Goal: Task Accomplishment & Management: Use online tool/utility

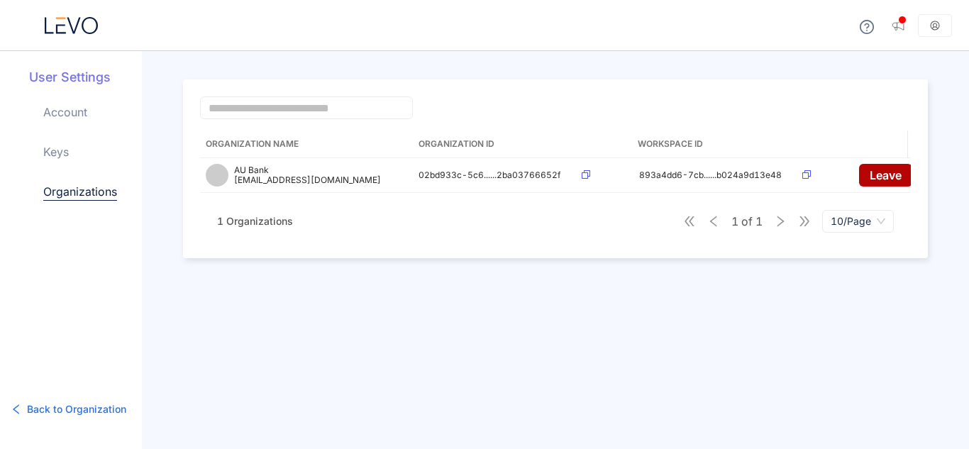
click at [74, 31] on icon at bounding box center [73, 25] width 13 height 16
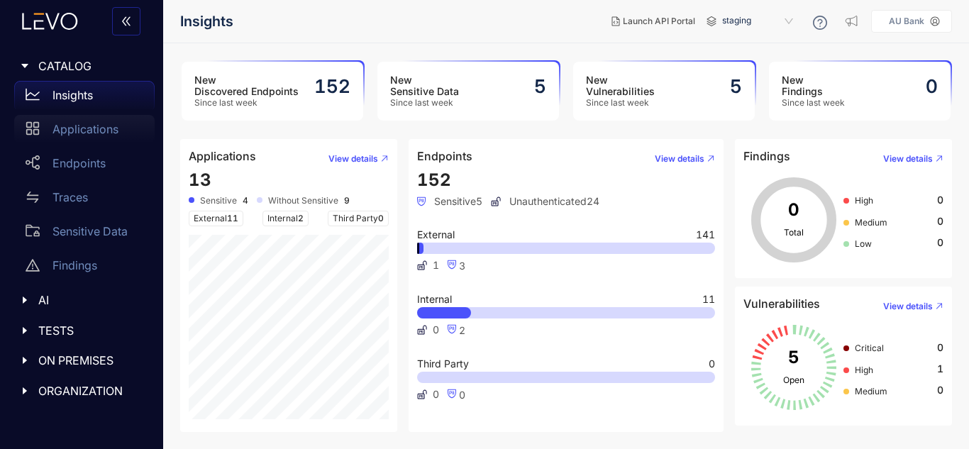
click at [88, 147] on link "Applications" at bounding box center [84, 132] width 140 height 34
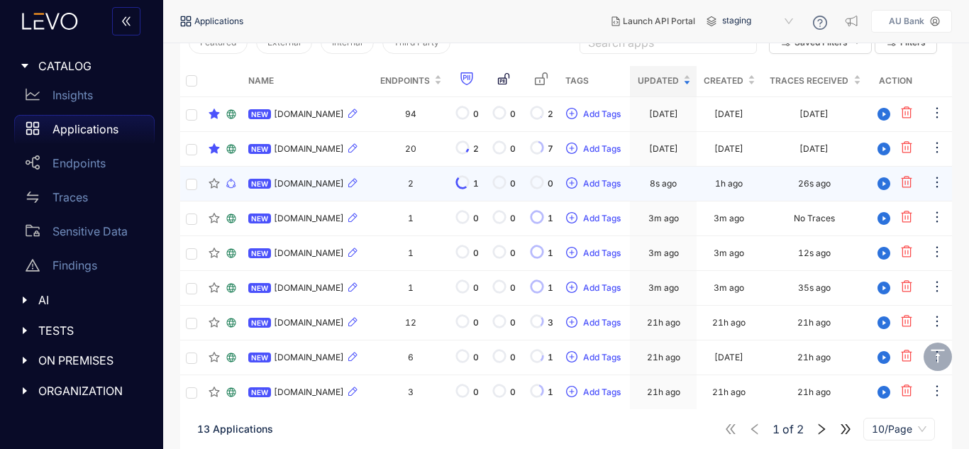
scroll to position [198, 0]
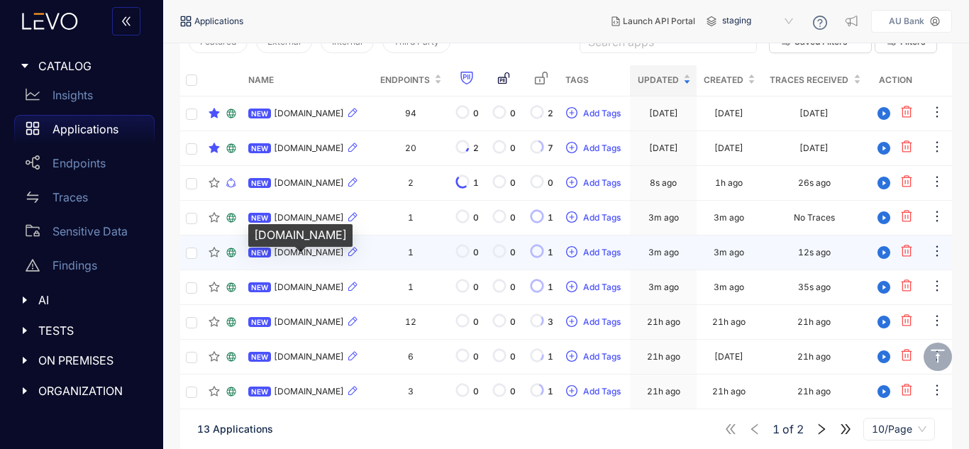
click at [327, 258] on span "[DOMAIN_NAME]" at bounding box center [309, 253] width 70 height 10
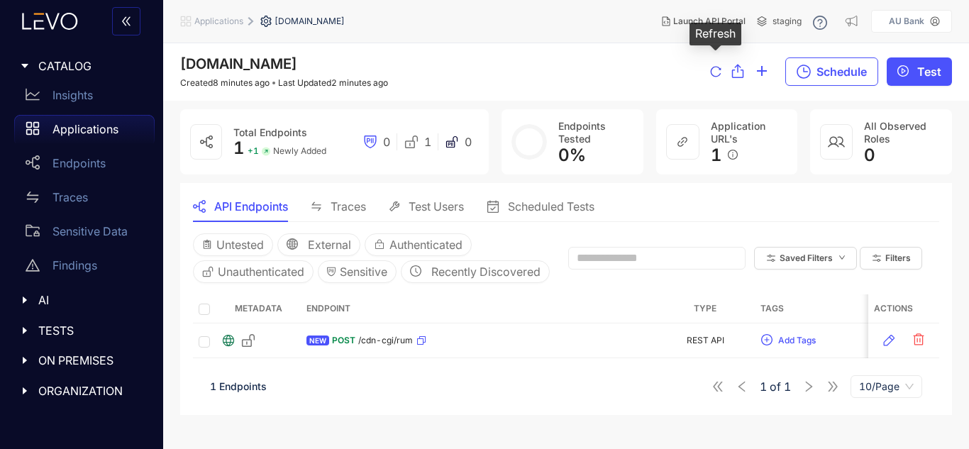
click at [714, 73] on icon "reload" at bounding box center [715, 71] width 11 height 11
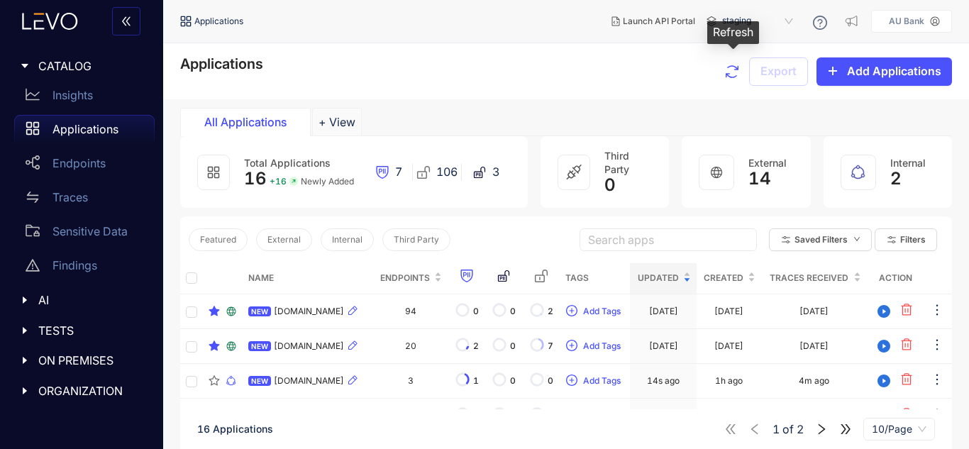
click at [736, 72] on icon "button" at bounding box center [732, 71] width 17 height 17
click at [731, 73] on icon "button" at bounding box center [732, 71] width 13 height 13
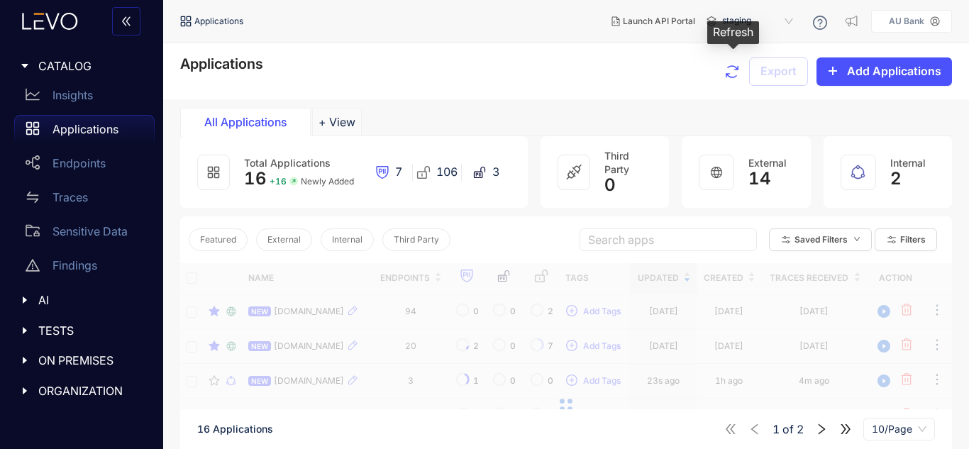
click at [731, 73] on icon "button" at bounding box center [732, 71] width 13 height 13
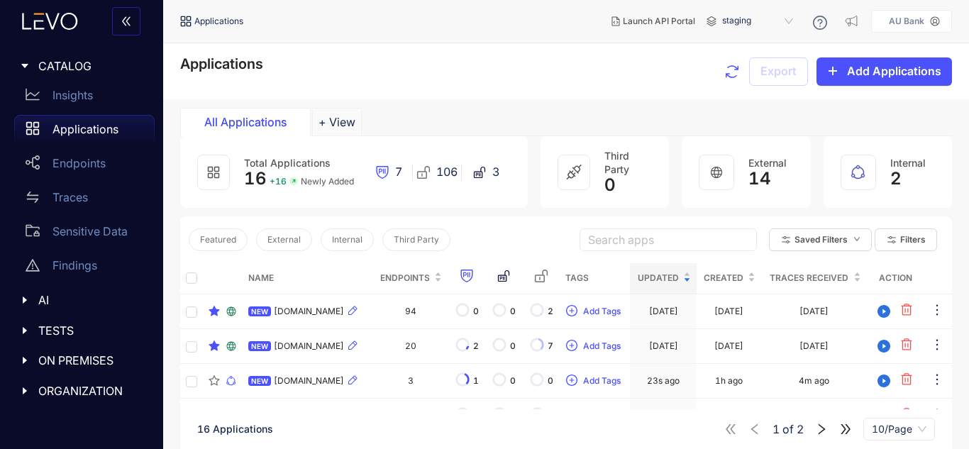
scroll to position [262, 0]
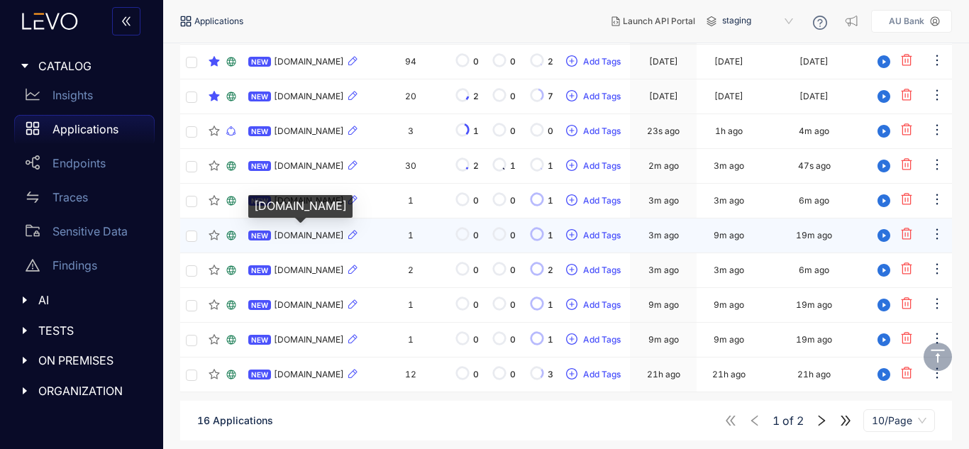
click at [333, 235] on span "[DOMAIN_NAME]" at bounding box center [309, 236] width 70 height 10
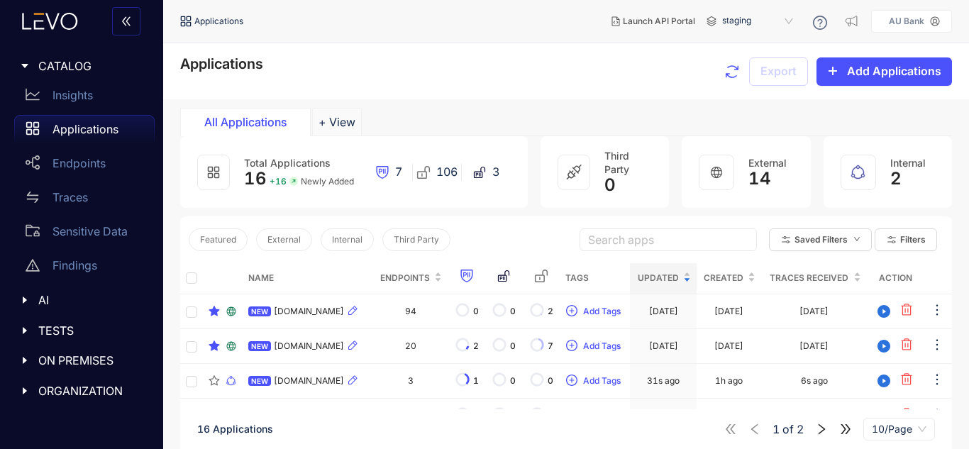
click at [617, 238] on input "search" at bounding box center [668, 239] width 160 height 21
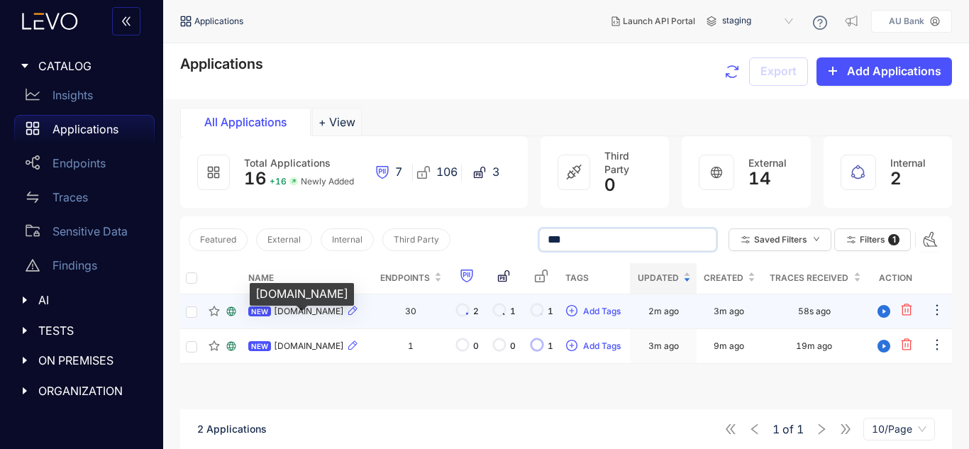
type input "***"
click at [341, 316] on span "[DOMAIN_NAME]" at bounding box center [309, 312] width 70 height 10
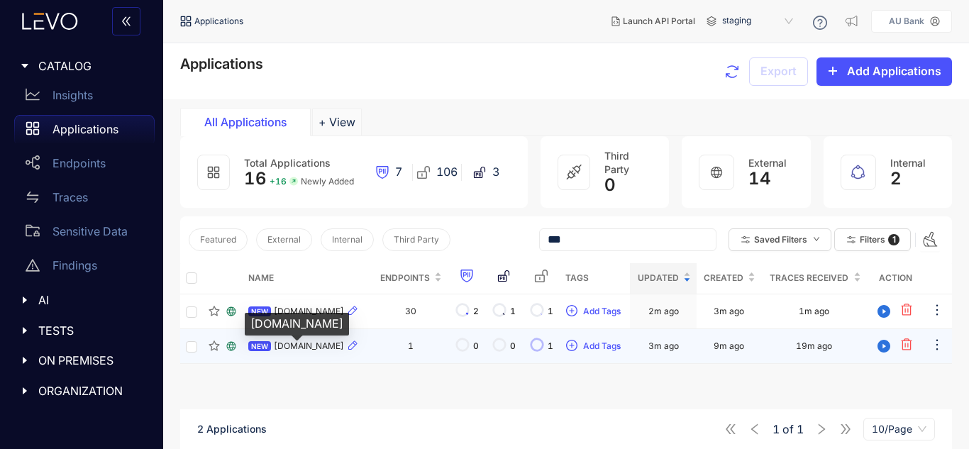
click at [331, 351] on span "[DOMAIN_NAME]" at bounding box center [309, 346] width 70 height 10
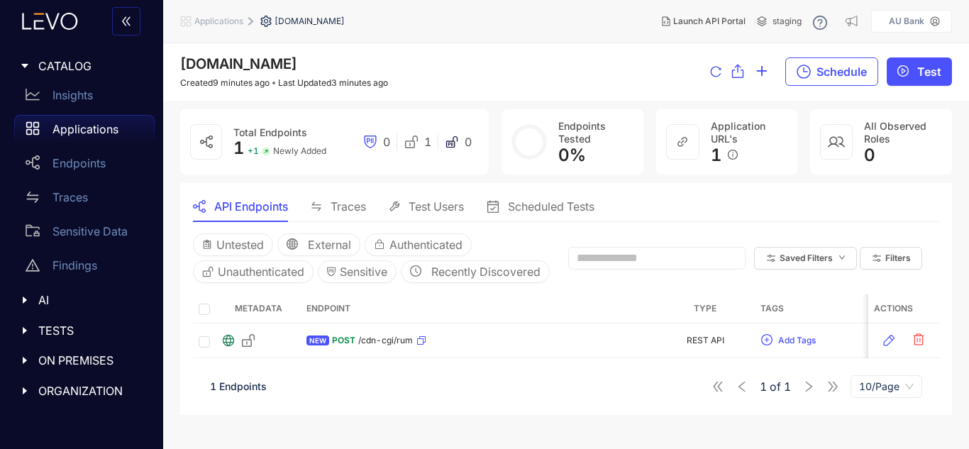
click at [716, 72] on icon "reload" at bounding box center [715, 71] width 11 height 11
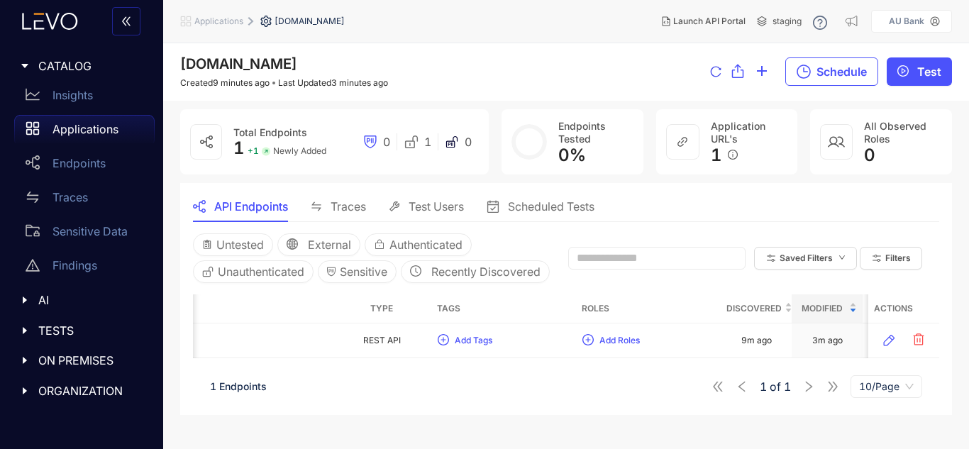
scroll to position [0, 387]
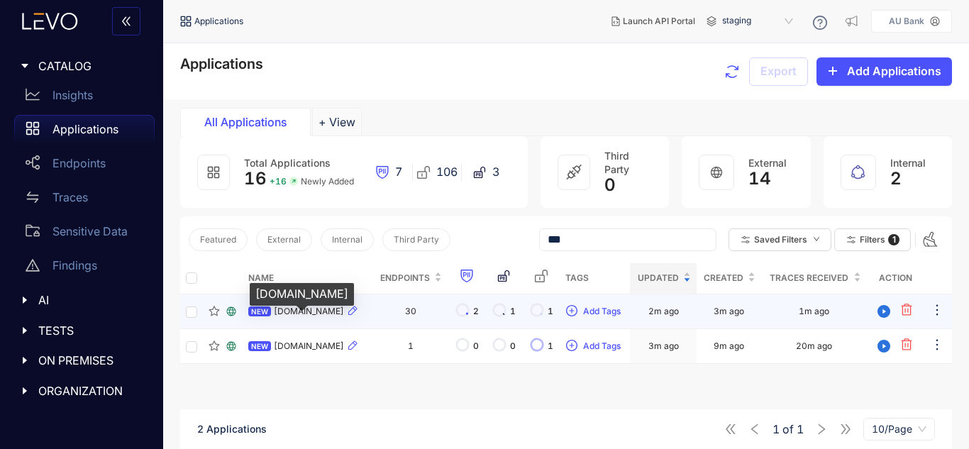
click at [326, 316] on span "[DOMAIN_NAME]" at bounding box center [309, 312] width 70 height 10
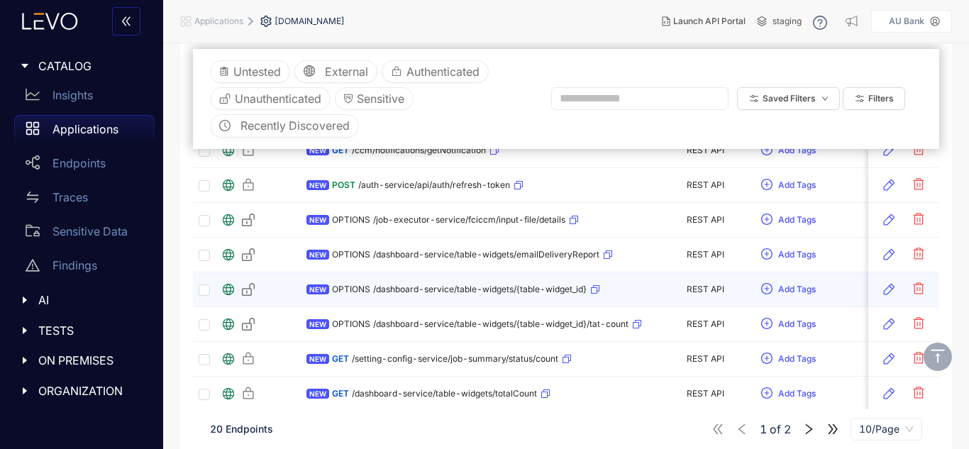
scroll to position [305, 0]
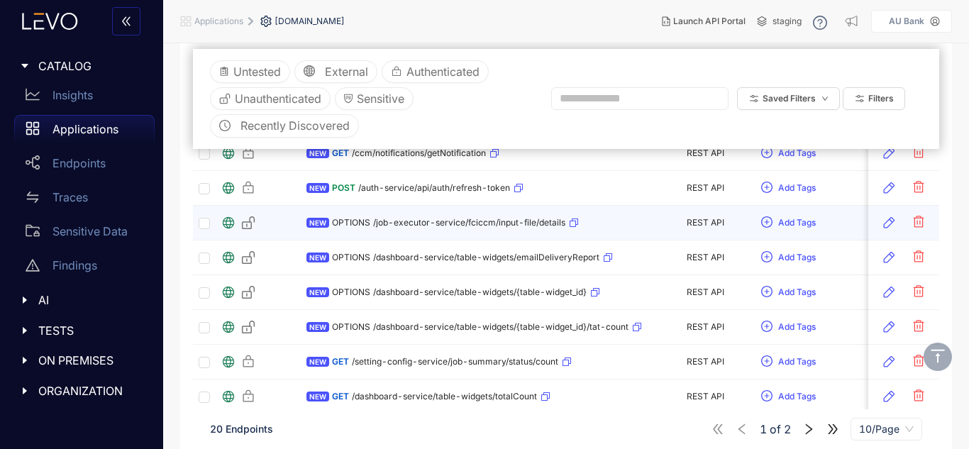
click at [211, 222] on td at bounding box center [204, 223] width 23 height 35
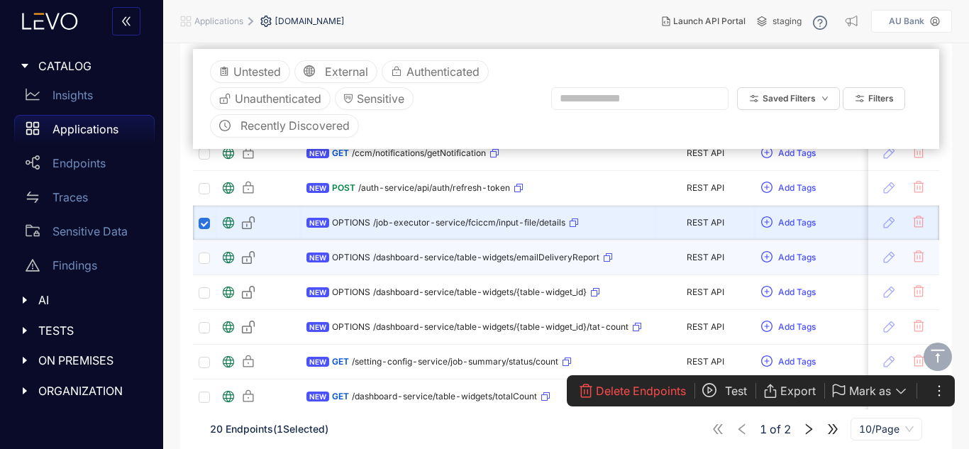
click at [205, 267] on td at bounding box center [204, 258] width 23 height 35
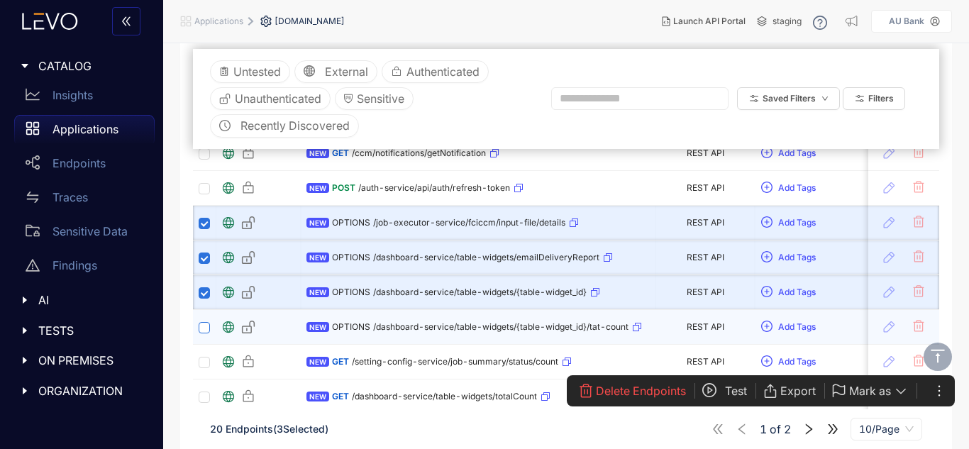
click at [205, 321] on label at bounding box center [204, 326] width 11 height 13
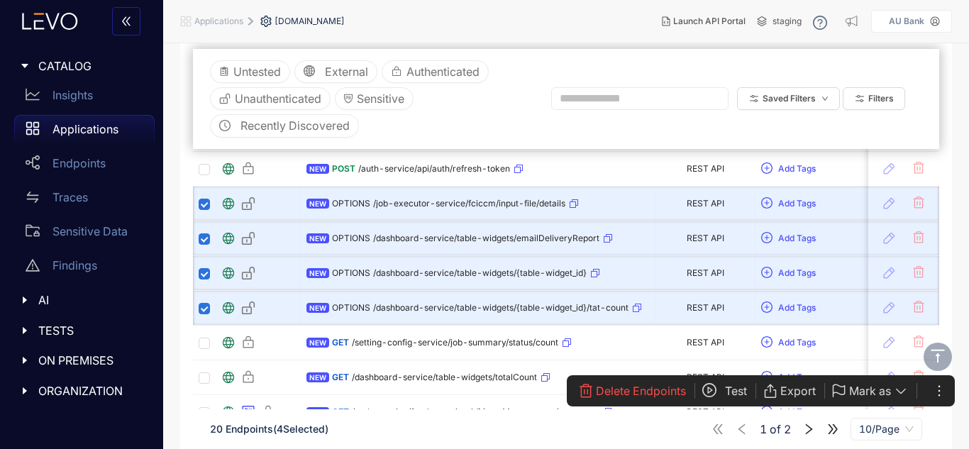
scroll to position [365, 0]
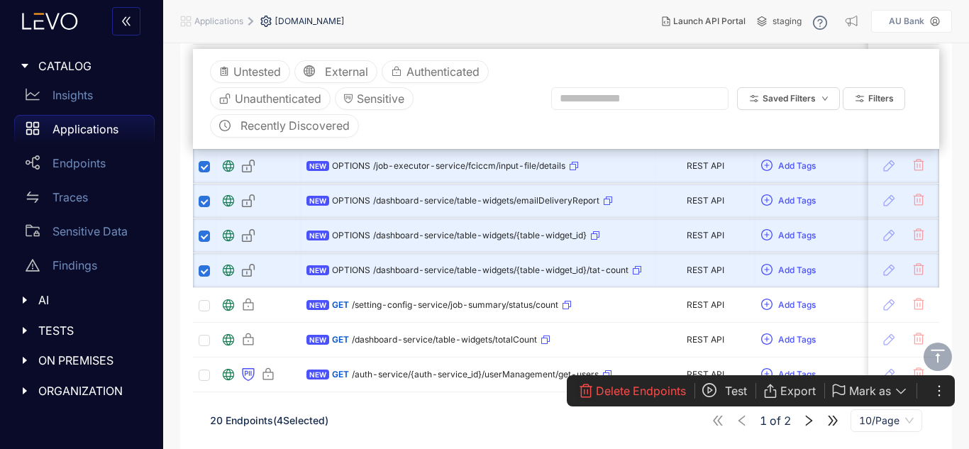
click at [647, 393] on span "Delete Endpoints" at bounding box center [641, 391] width 90 height 13
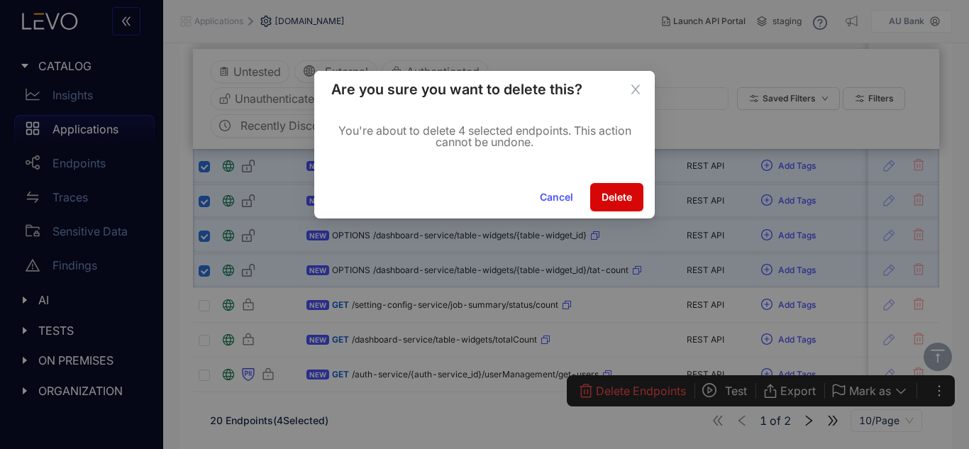
click at [637, 197] on button "Delete" at bounding box center [616, 197] width 53 height 28
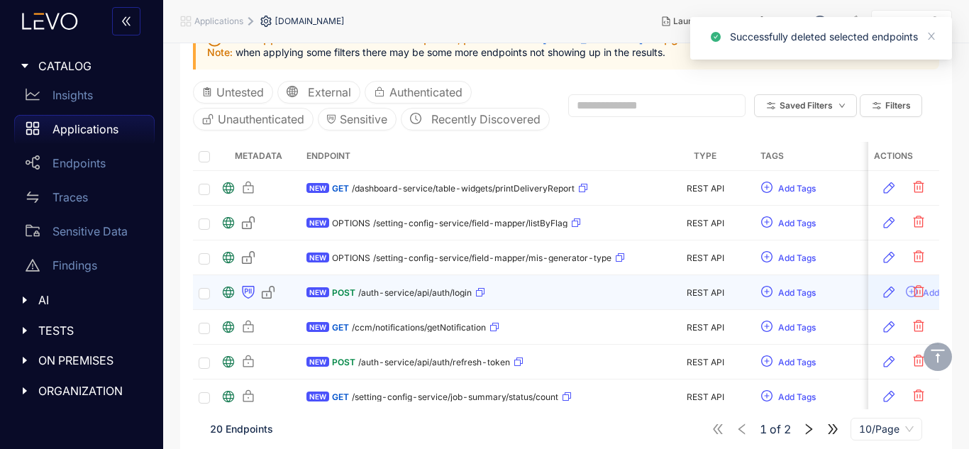
scroll to position [206, 0]
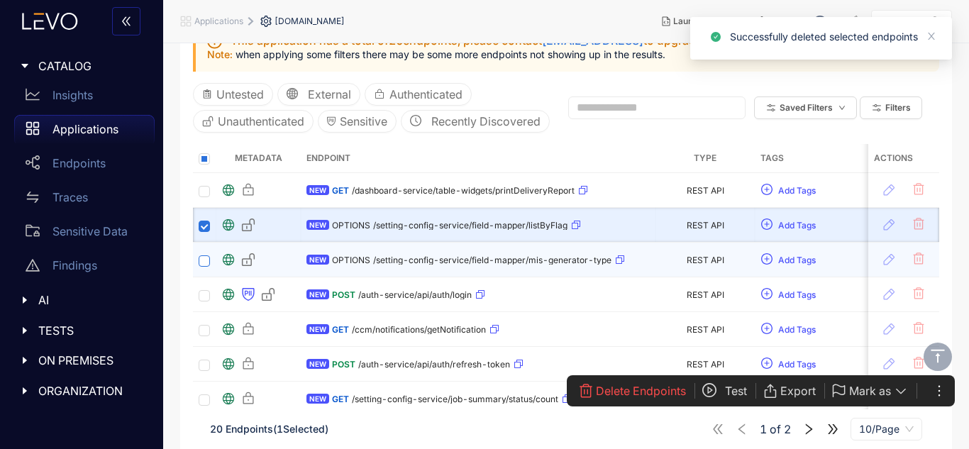
click at [204, 267] on label at bounding box center [204, 259] width 11 height 13
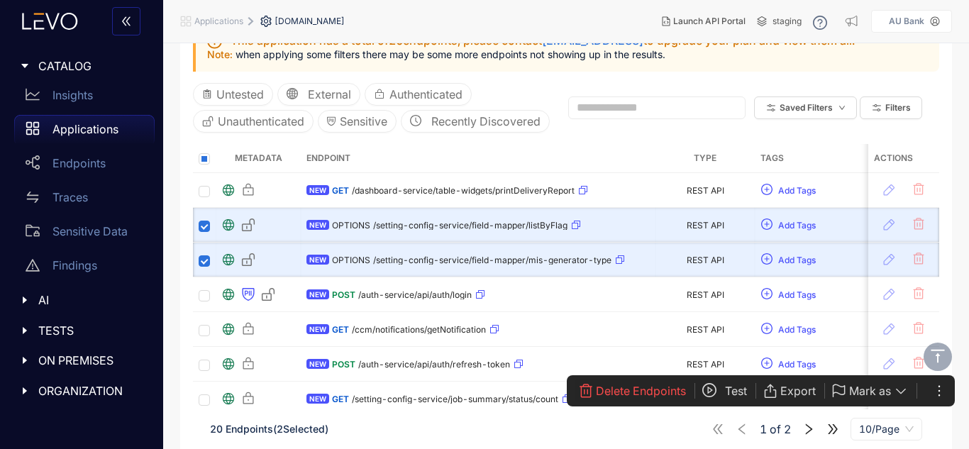
click at [643, 395] on span "Delete Endpoints" at bounding box center [641, 391] width 90 height 13
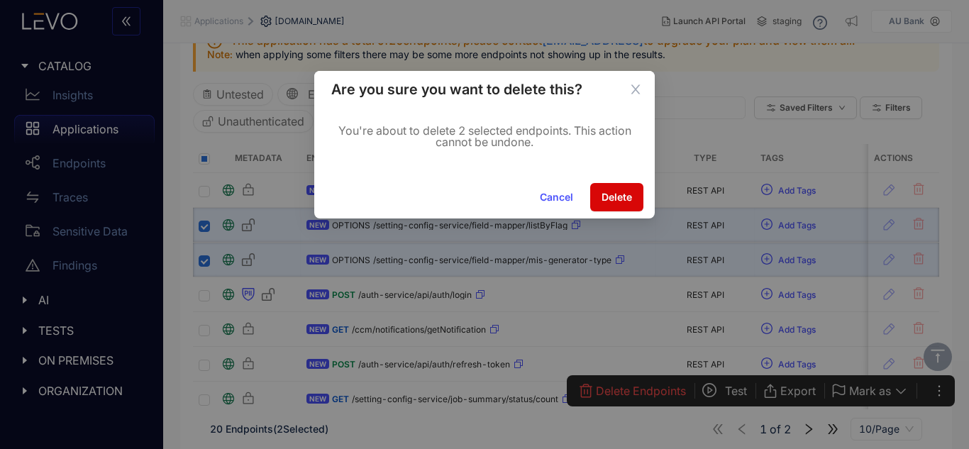
click at [622, 200] on span "Delete" at bounding box center [617, 197] width 31 height 11
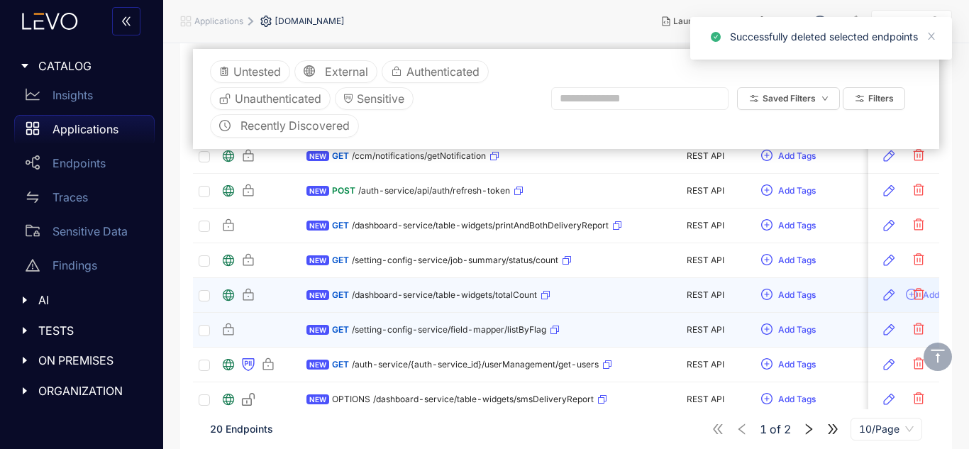
scroll to position [365, 0]
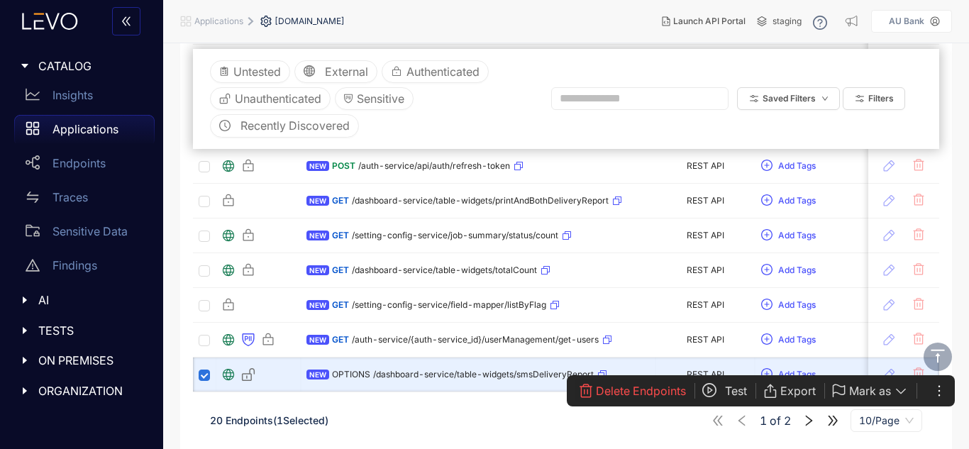
click at [625, 397] on span "Delete Endpoints" at bounding box center [641, 391] width 90 height 13
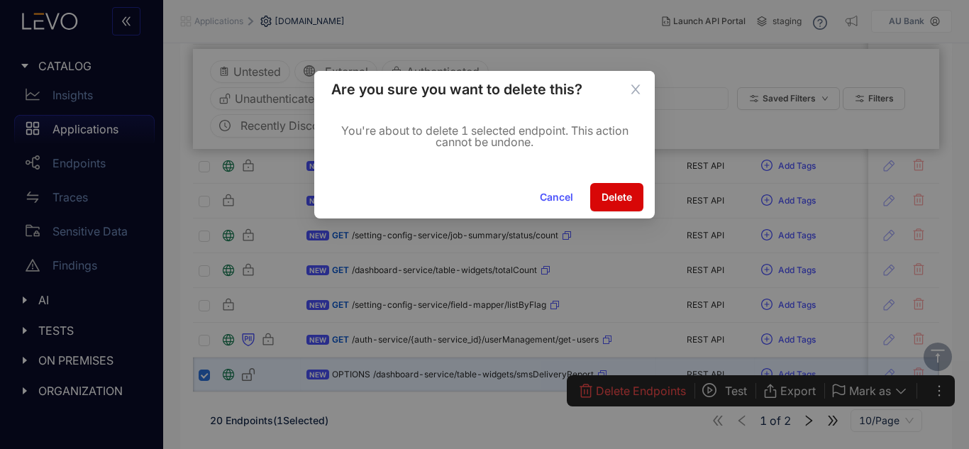
click at [627, 199] on span "Delete" at bounding box center [617, 197] width 31 height 11
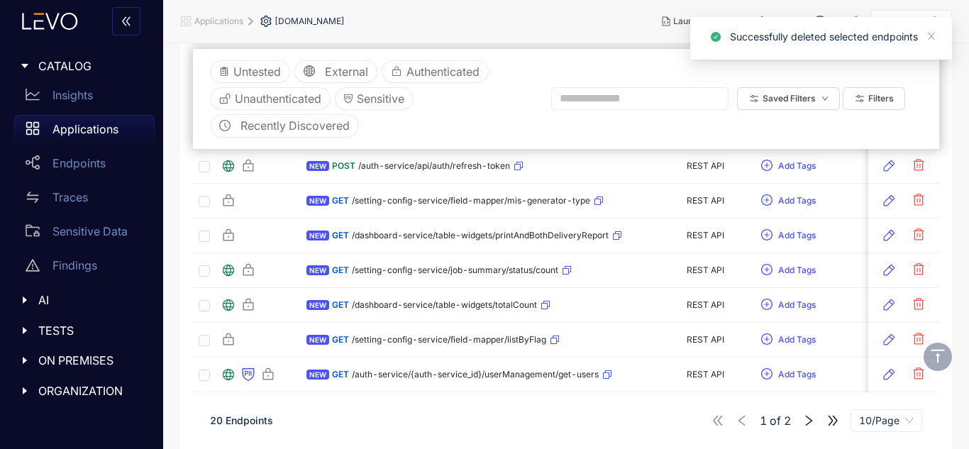
click at [804, 418] on icon "right" at bounding box center [808, 420] width 13 height 13
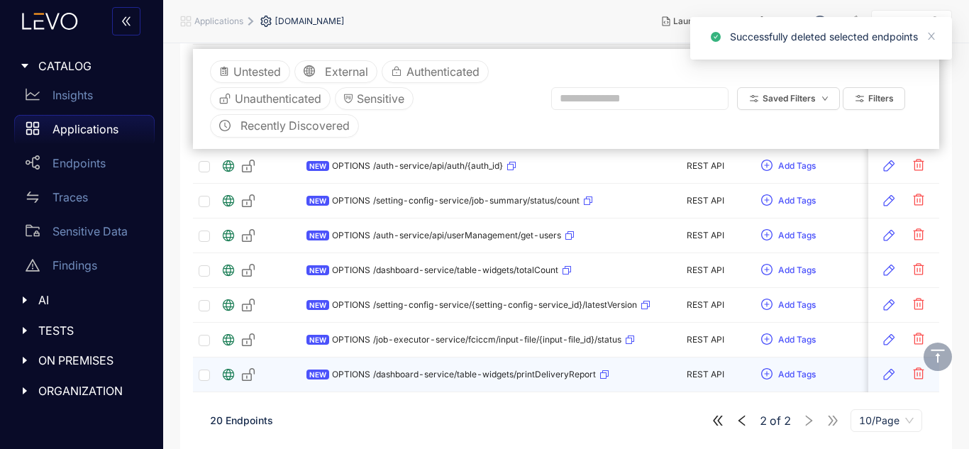
click at [214, 367] on td at bounding box center [204, 375] width 23 height 35
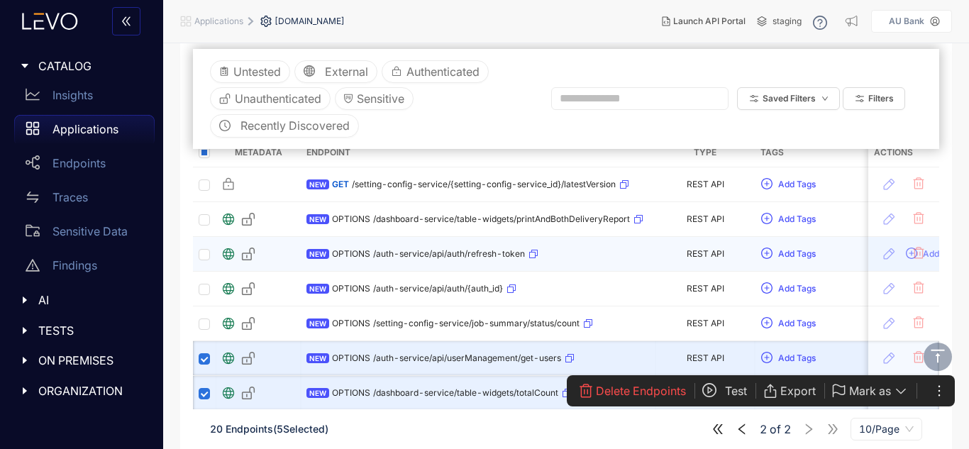
scroll to position [235, 0]
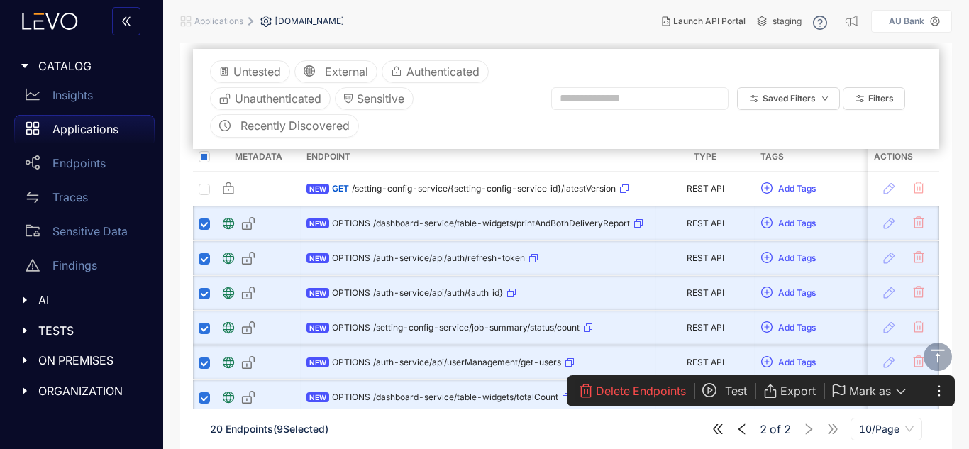
click at [625, 391] on span "Delete Endpoints" at bounding box center [641, 391] width 90 height 13
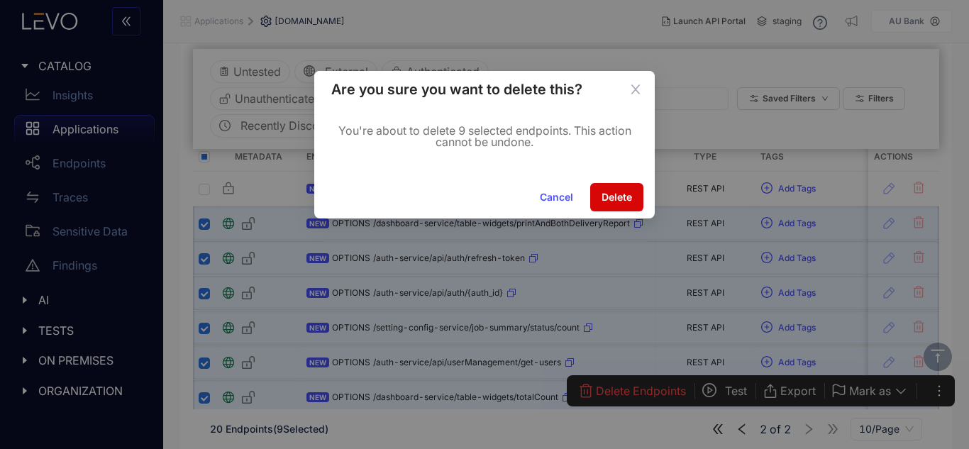
click at [614, 199] on span "Delete" at bounding box center [617, 197] width 31 height 11
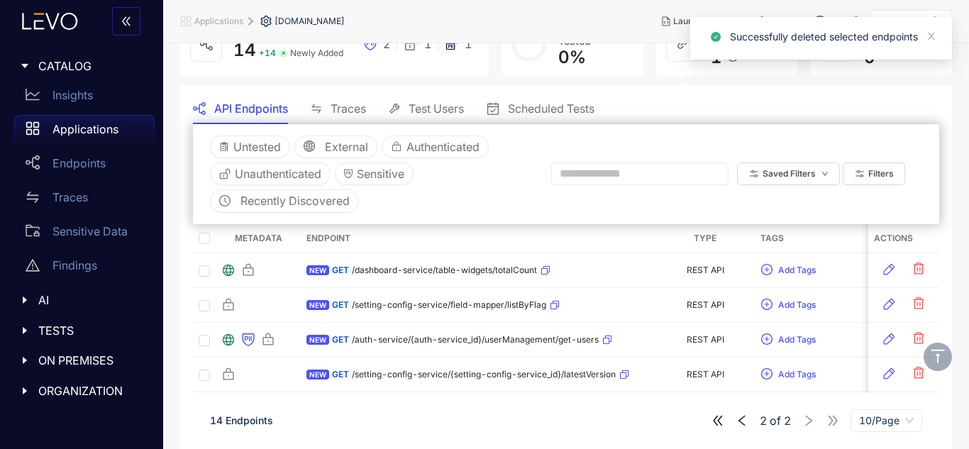
scroll to position [101, 0]
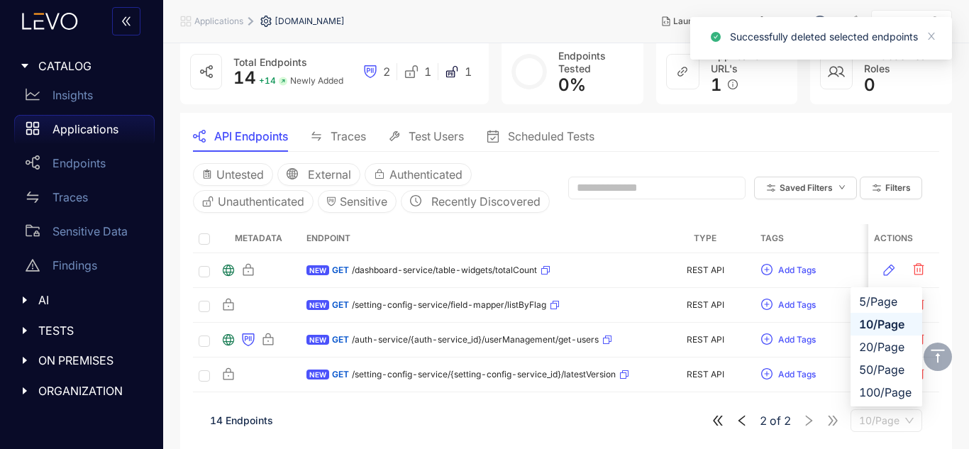
click at [868, 418] on span "10/Page" at bounding box center [886, 420] width 55 height 21
click at [880, 348] on div "20/Page" at bounding box center [886, 347] width 55 height 16
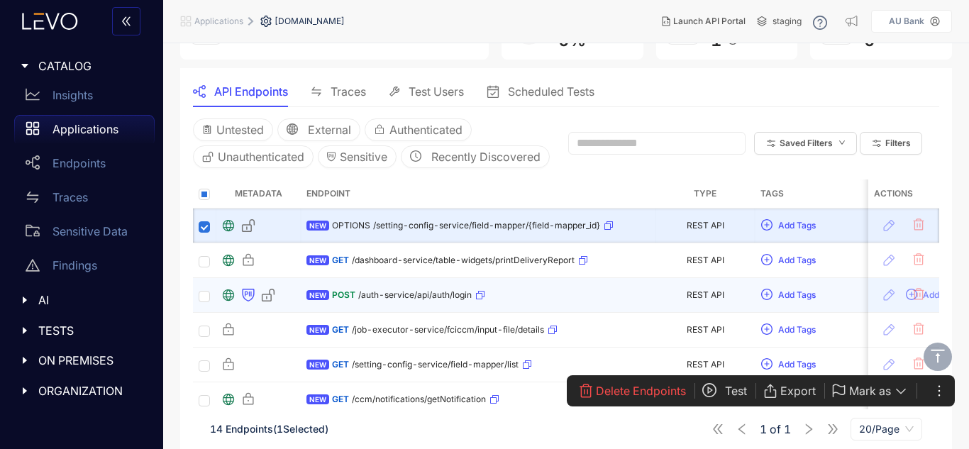
scroll to position [114, 0]
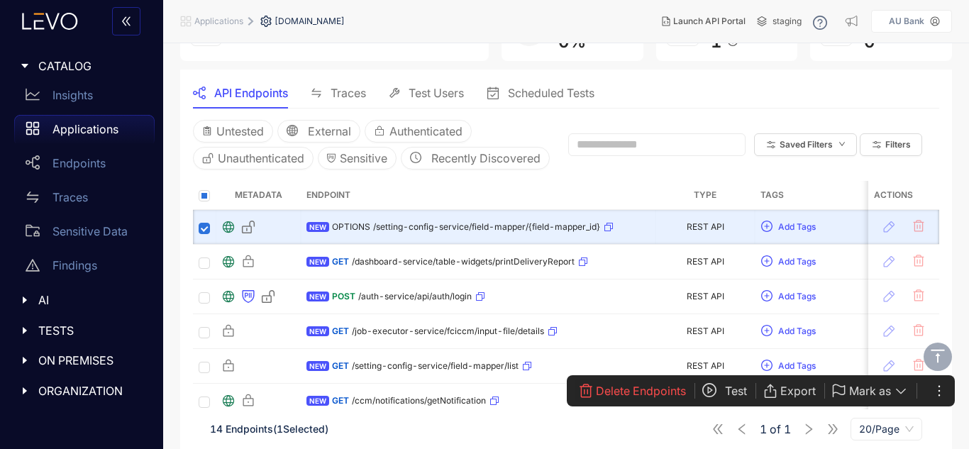
click at [631, 387] on span "Delete Endpoints" at bounding box center [641, 391] width 90 height 13
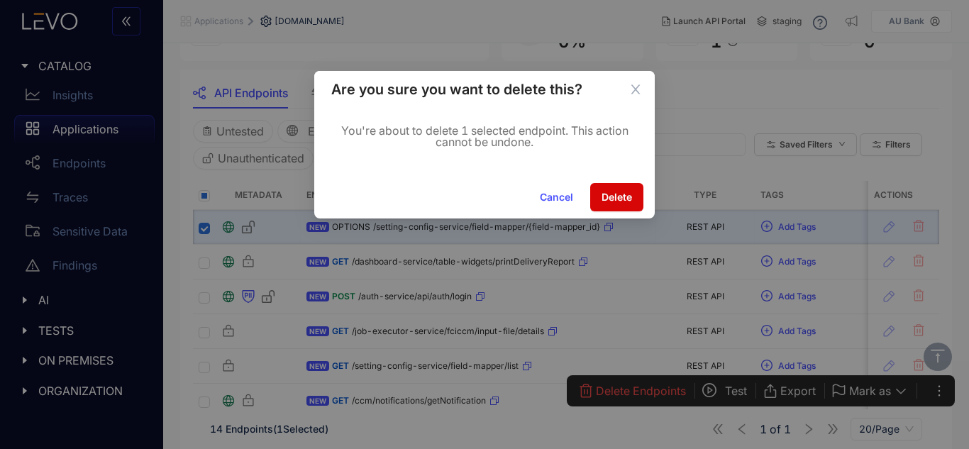
click at [641, 204] on button "Delete" at bounding box center [616, 197] width 53 height 28
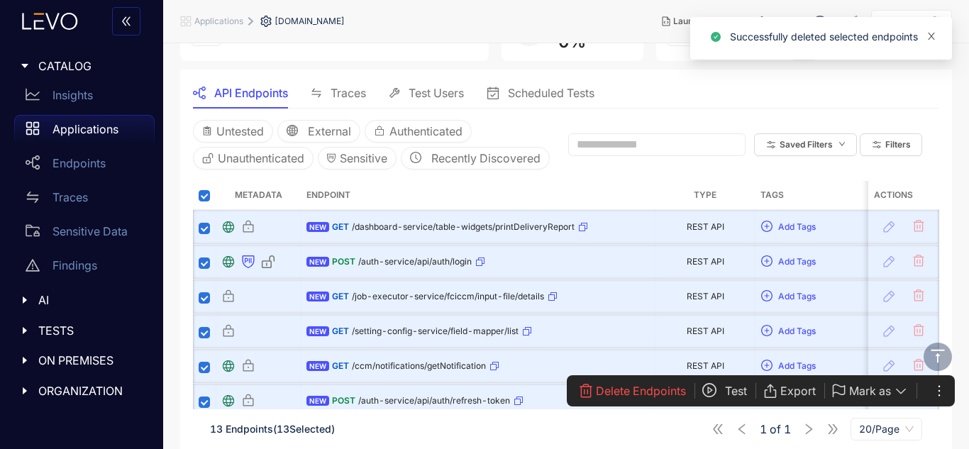
click at [931, 33] on icon "close" at bounding box center [932, 36] width 10 height 10
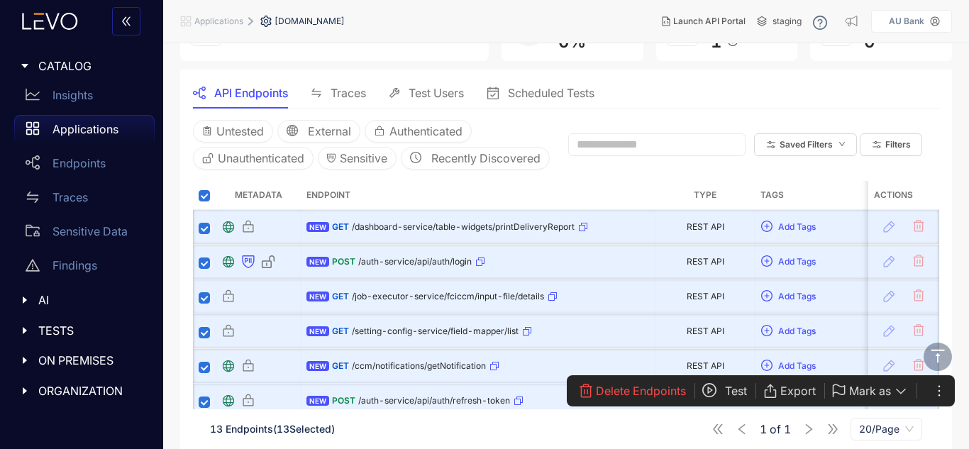
scroll to position [0, 0]
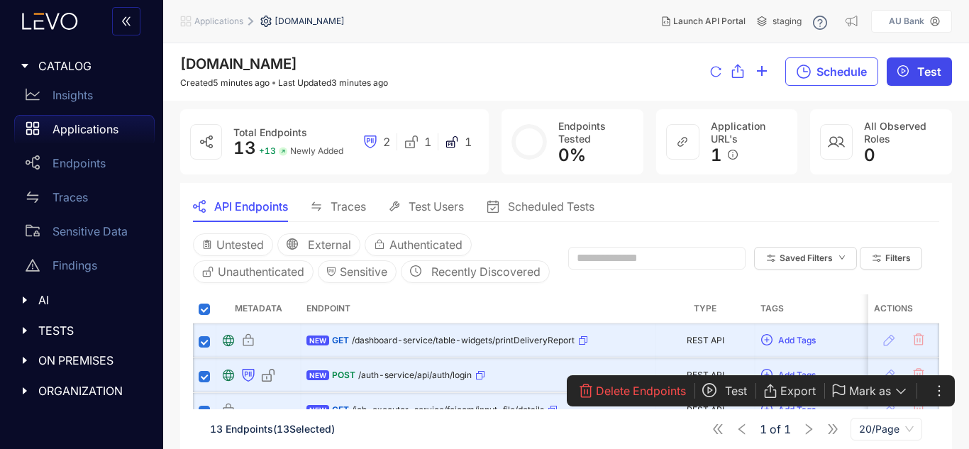
click at [934, 68] on span "Test" at bounding box center [929, 71] width 24 height 13
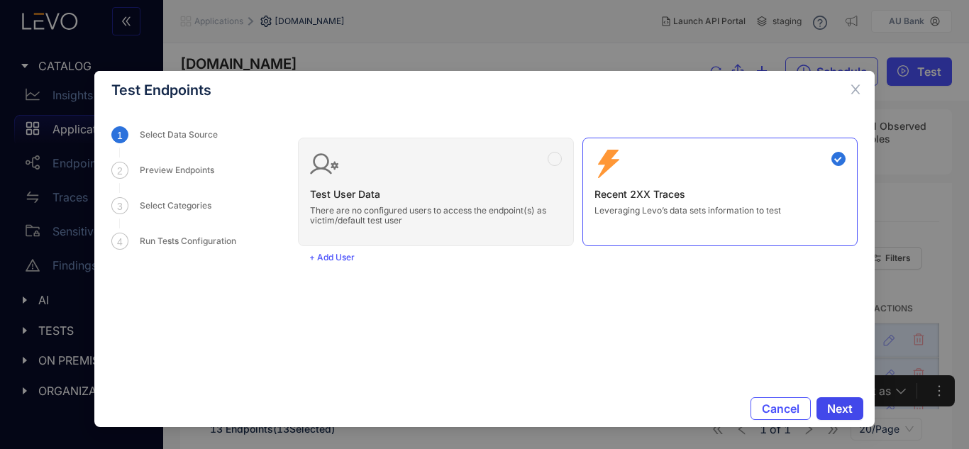
click at [856, 409] on button "Next" at bounding box center [840, 408] width 47 height 23
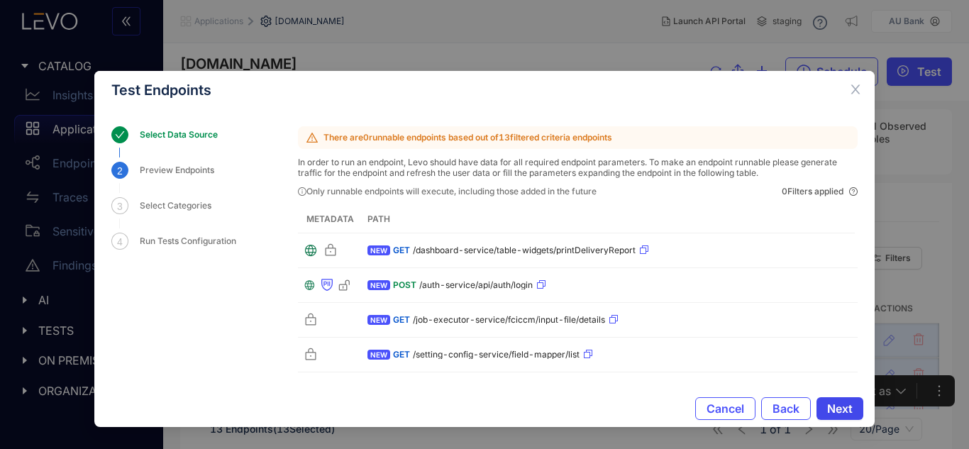
click at [834, 406] on span "Next" at bounding box center [840, 408] width 26 height 13
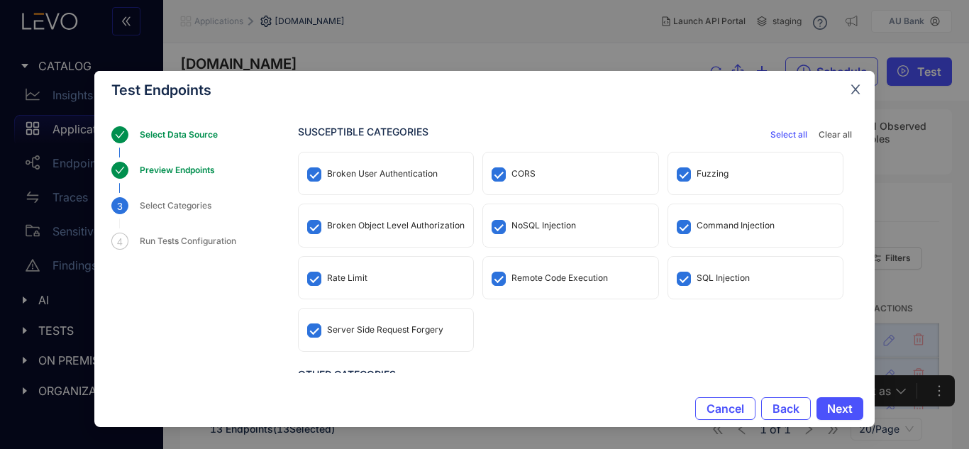
click at [858, 84] on icon "close" at bounding box center [855, 89] width 13 height 13
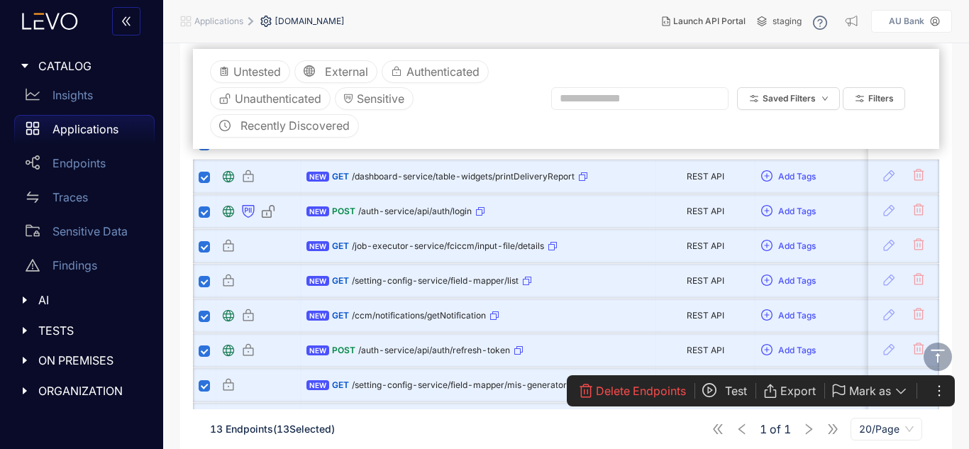
scroll to position [192, 0]
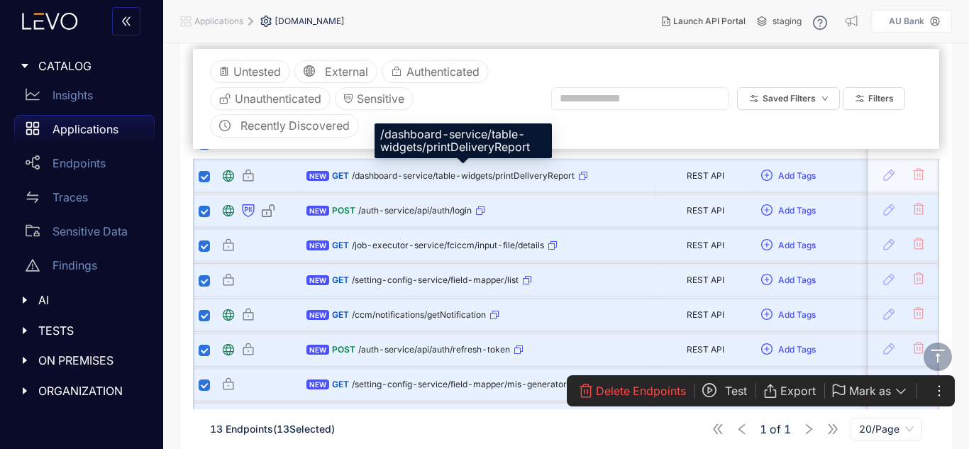
click at [497, 171] on span "/dashboard-service/table-widgets/printDeliveryReport" at bounding box center [463, 176] width 223 height 10
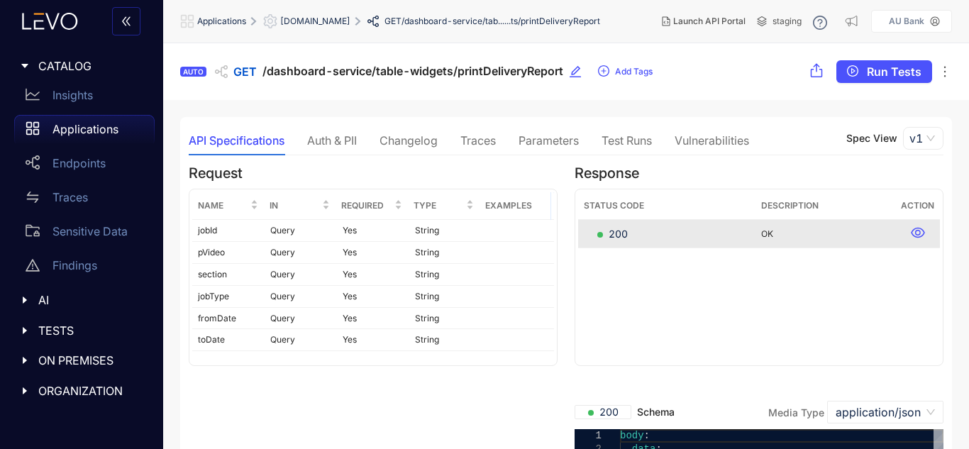
click at [482, 136] on div "Traces" at bounding box center [477, 140] width 35 height 13
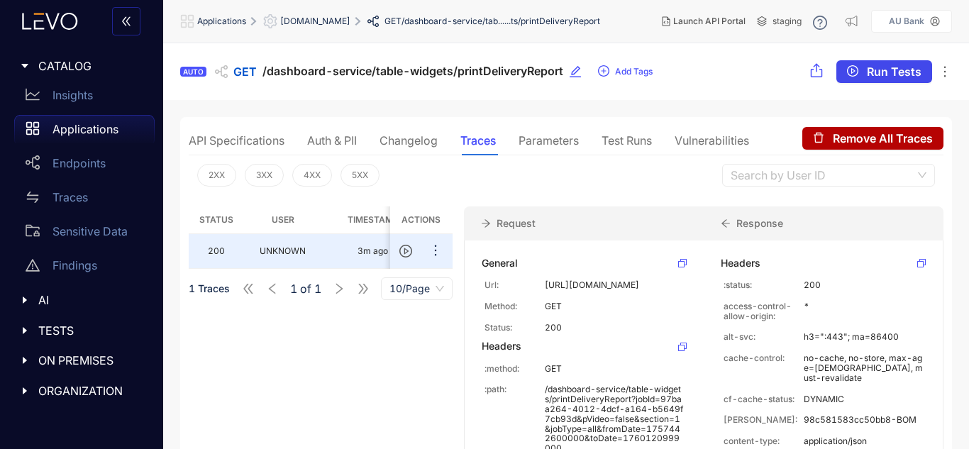
click at [895, 65] on span "Run Tests" at bounding box center [894, 71] width 55 height 13
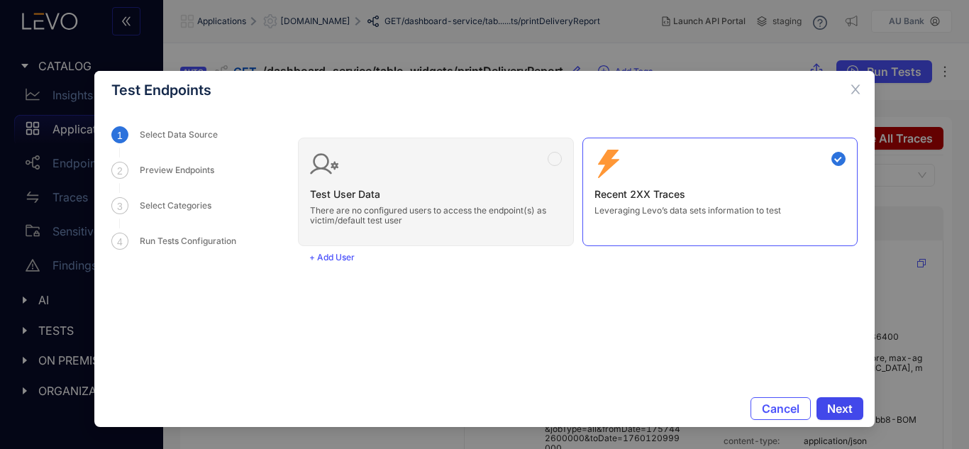
click at [854, 411] on button "Next" at bounding box center [840, 408] width 47 height 23
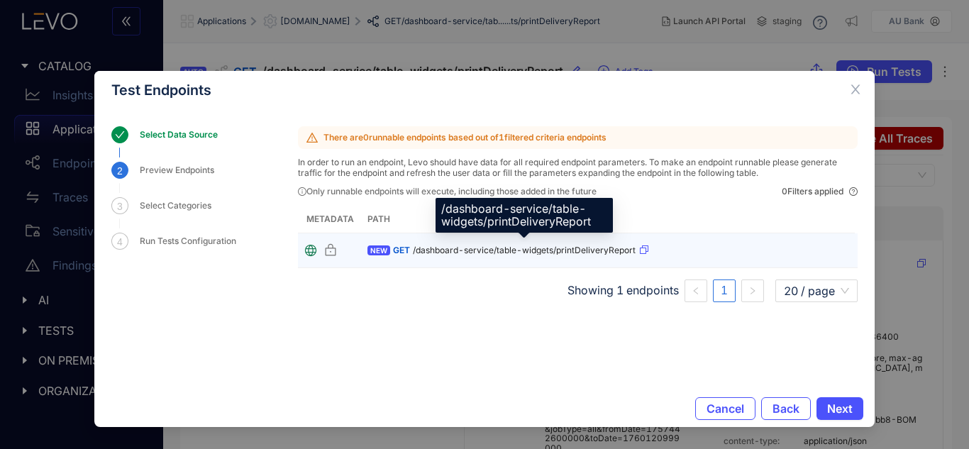
click at [546, 247] on span "/dashboard-service/table-widgets/printDeliveryReport" at bounding box center [524, 250] width 223 height 10
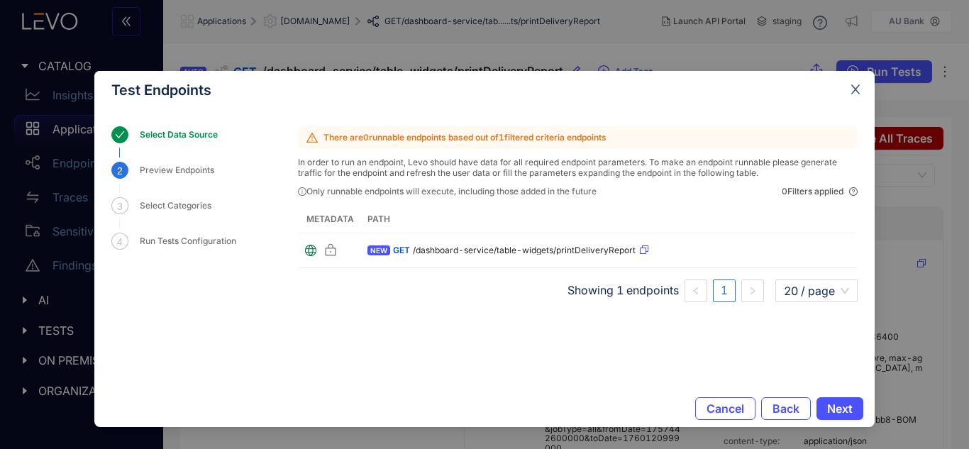
click at [854, 89] on icon "close" at bounding box center [855, 89] width 9 height 9
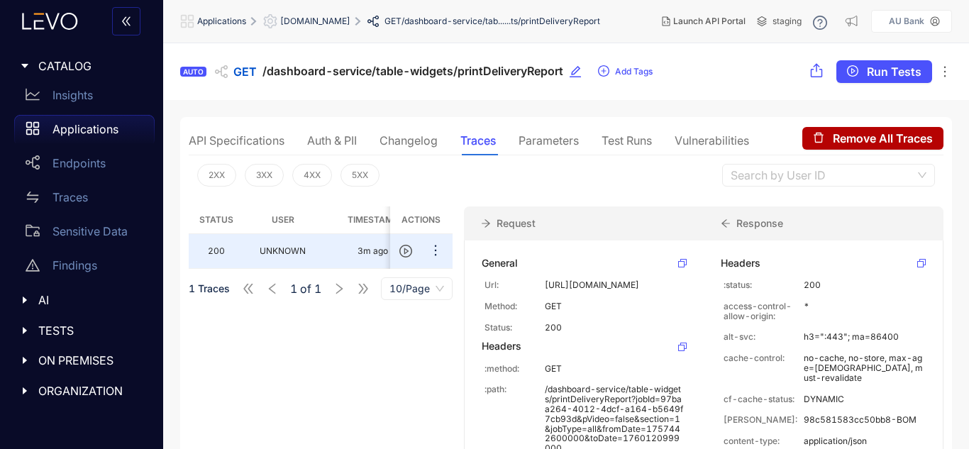
click at [243, 137] on div "API Specifications" at bounding box center [237, 140] width 96 height 13
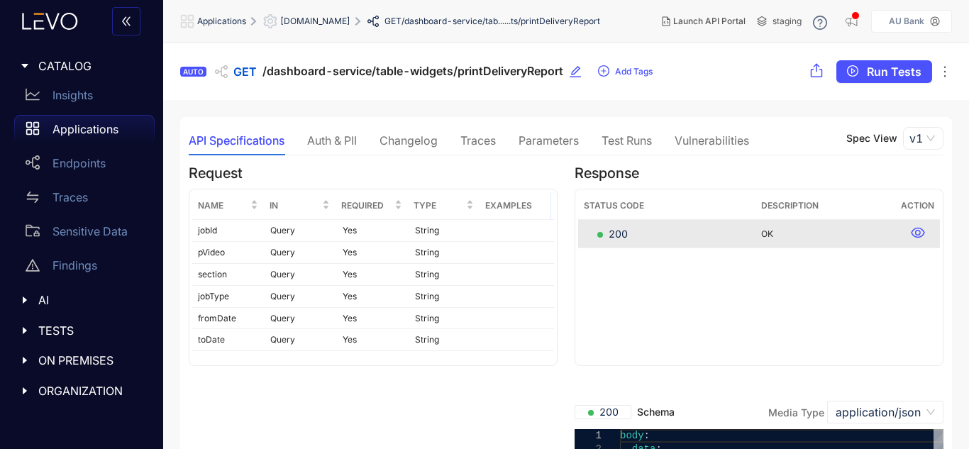
click at [102, 125] on p "Applications" at bounding box center [86, 129] width 66 height 13
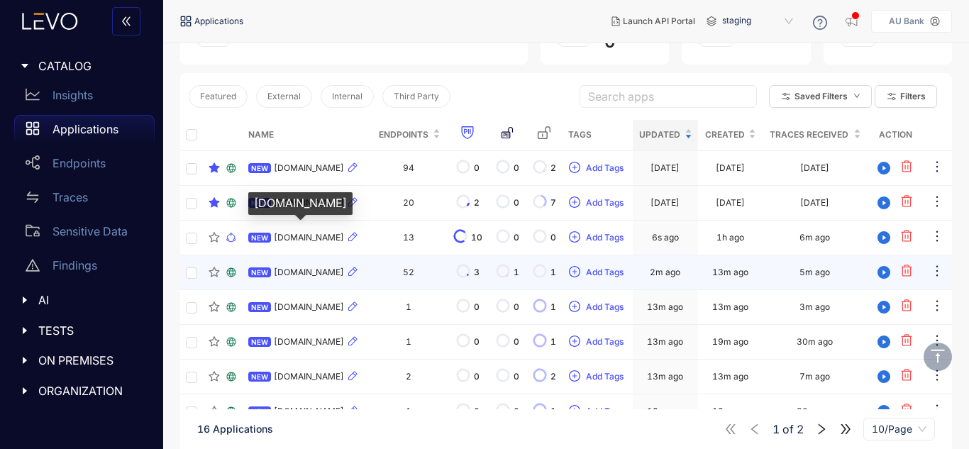
scroll to position [145, 0]
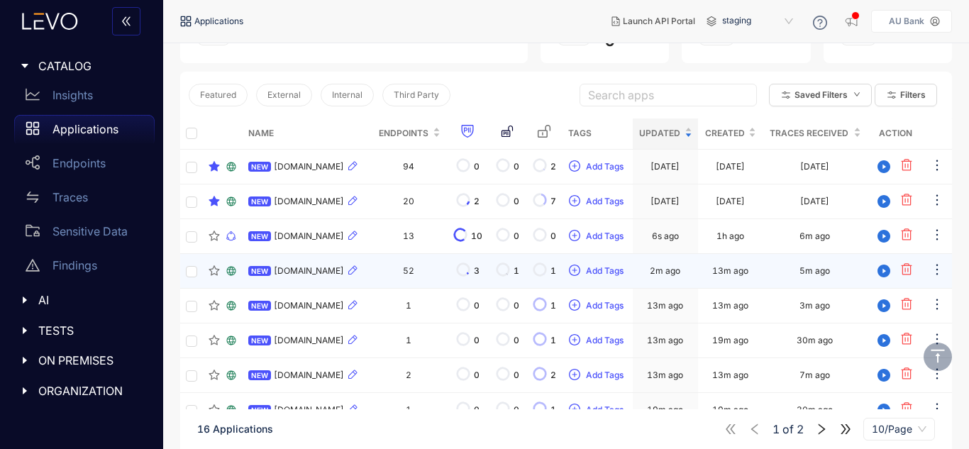
click at [333, 272] on td "NEW ccm-backend.auuat.bank.in" at bounding box center [307, 271] width 129 height 35
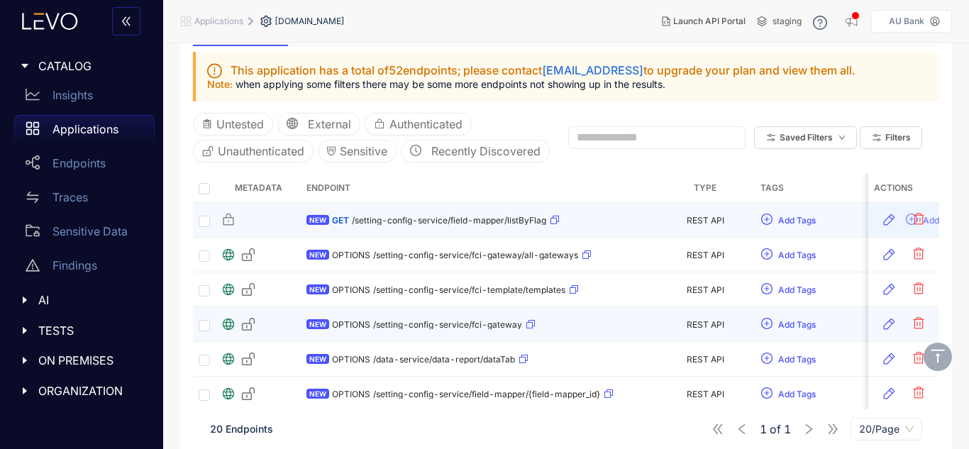
scroll to position [175, 0]
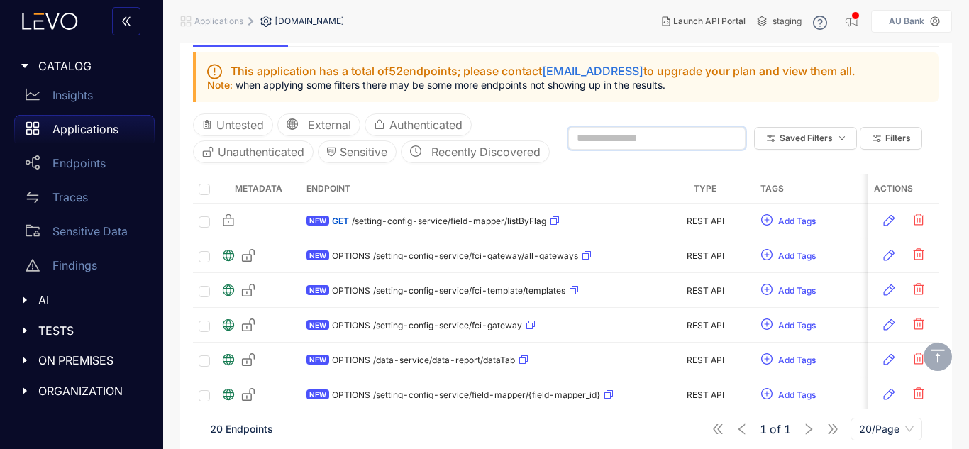
click at [602, 145] on input "text" at bounding box center [651, 138] width 148 height 13
type input "***"
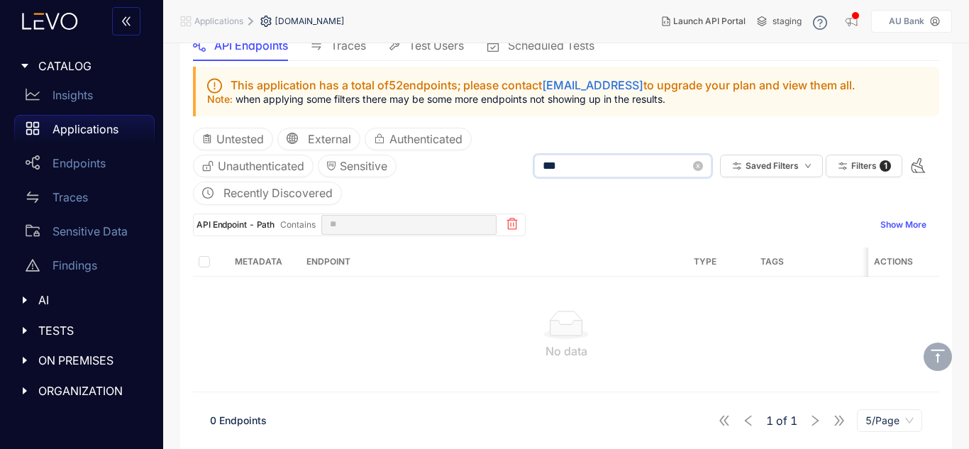
scroll to position [164, 0]
type input "***"
type input "*****"
type input "*"
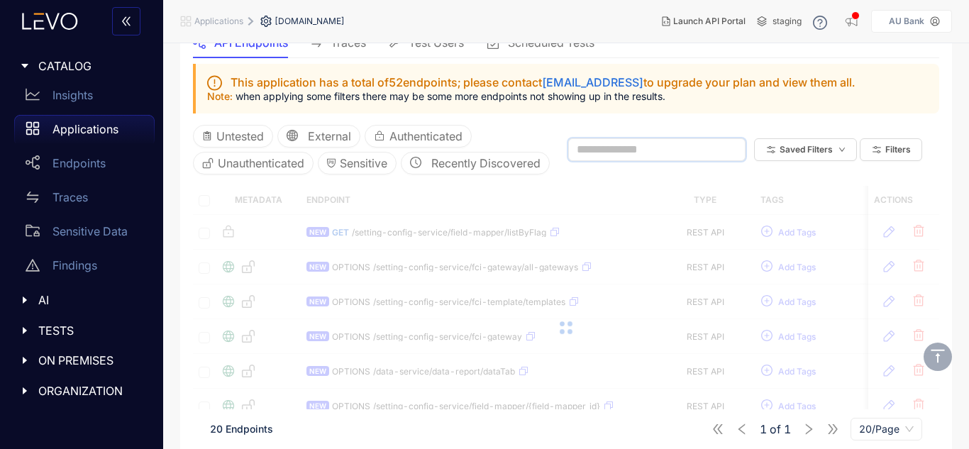
scroll to position [175, 0]
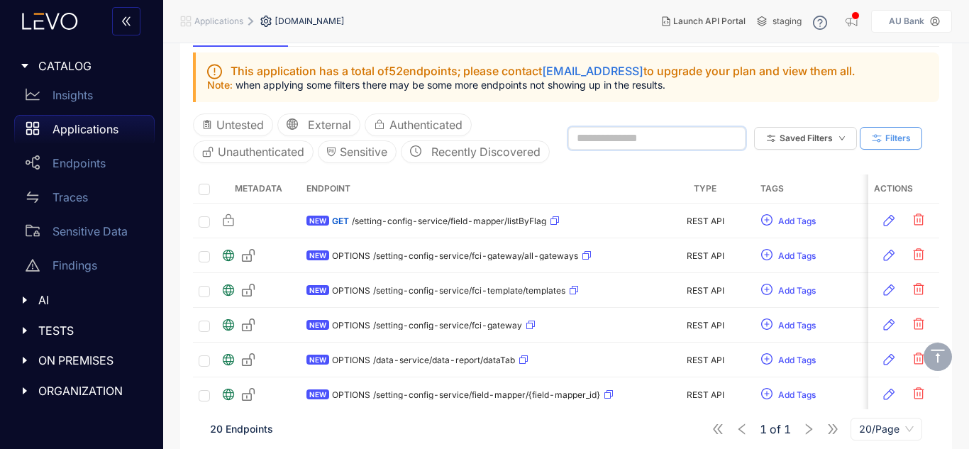
click at [886, 143] on span "Filters" at bounding box center [898, 138] width 26 height 10
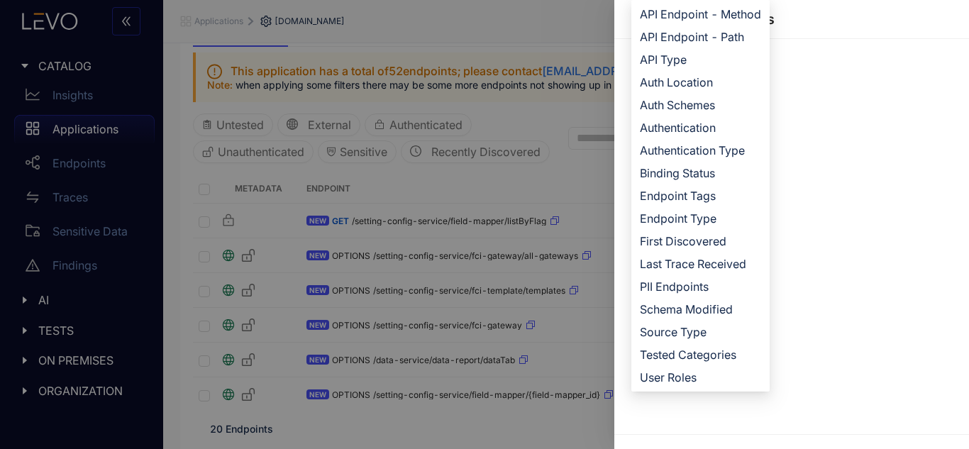
click at [829, 207] on div "+ Add Filter API Endpoint - Method API Endpoint - Path API Type Auth Location A…" at bounding box center [791, 236] width 355 height 395
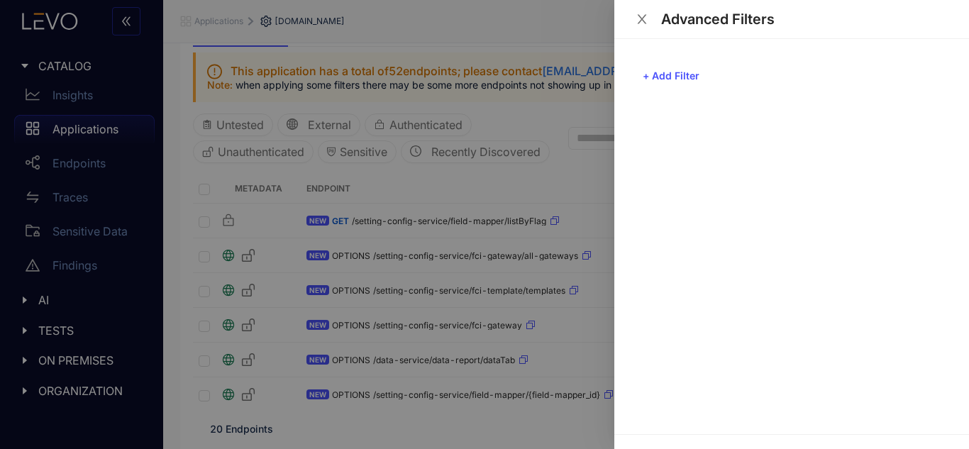
click at [644, 14] on icon "close" at bounding box center [642, 19] width 13 height 13
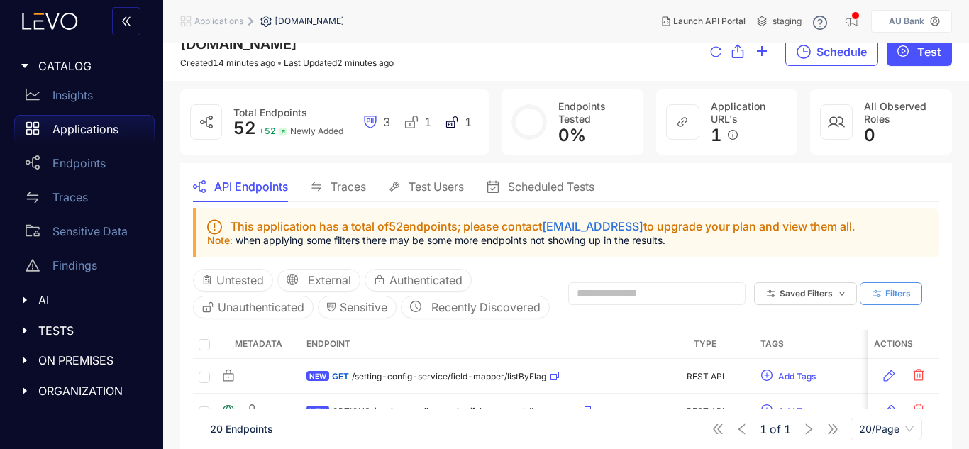
scroll to position [0, 0]
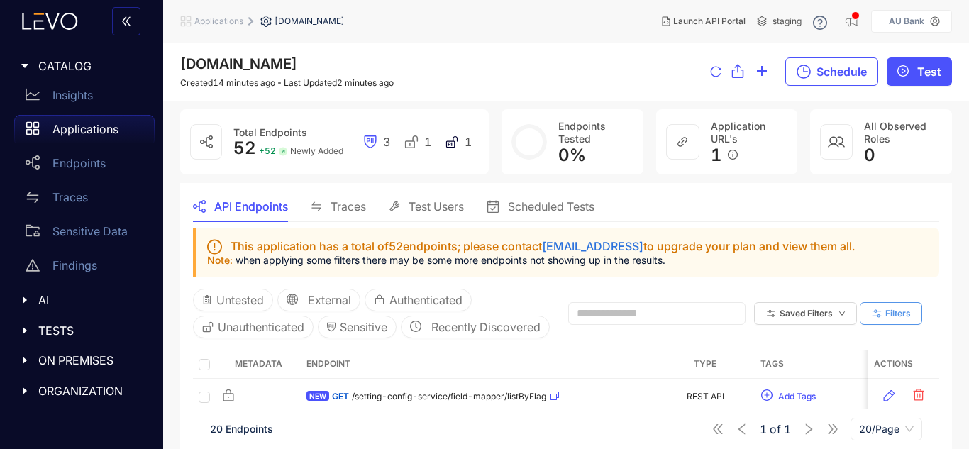
click at [885, 325] on button "Filters" at bounding box center [891, 313] width 62 height 23
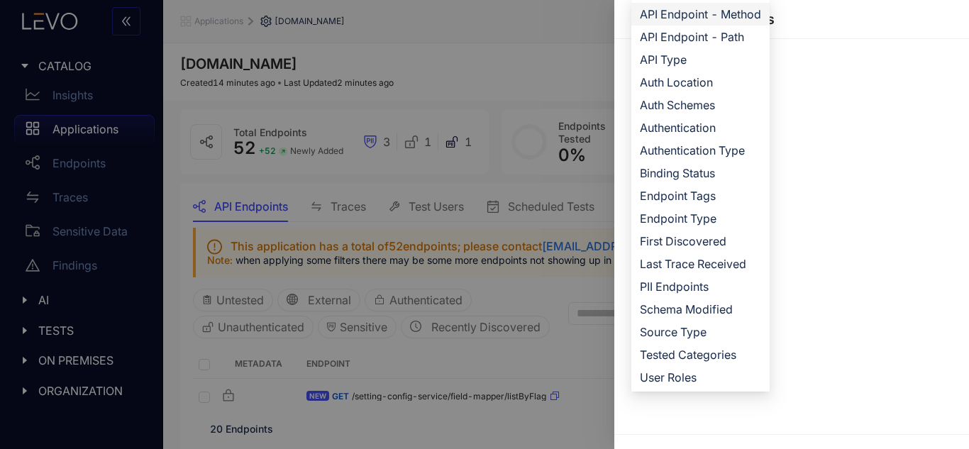
click at [730, 16] on span "API Endpoint - Method" at bounding box center [700, 14] width 121 height 16
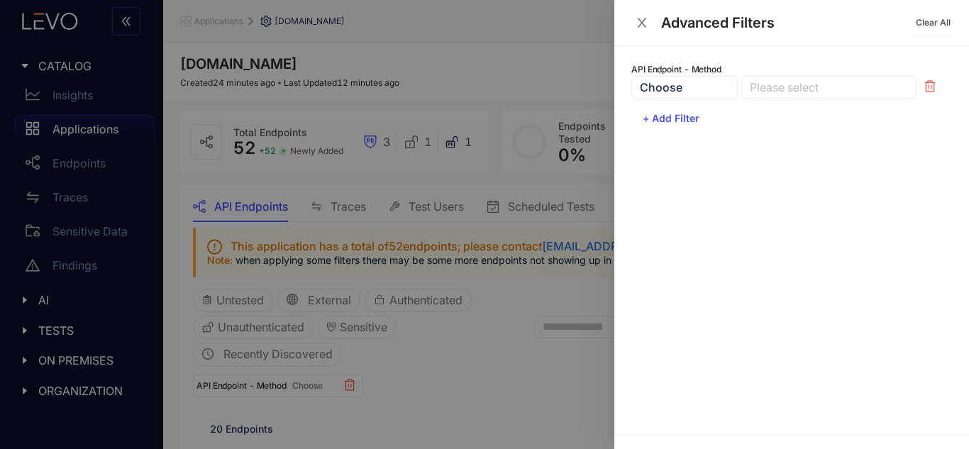
click at [783, 94] on div at bounding box center [821, 87] width 151 height 15
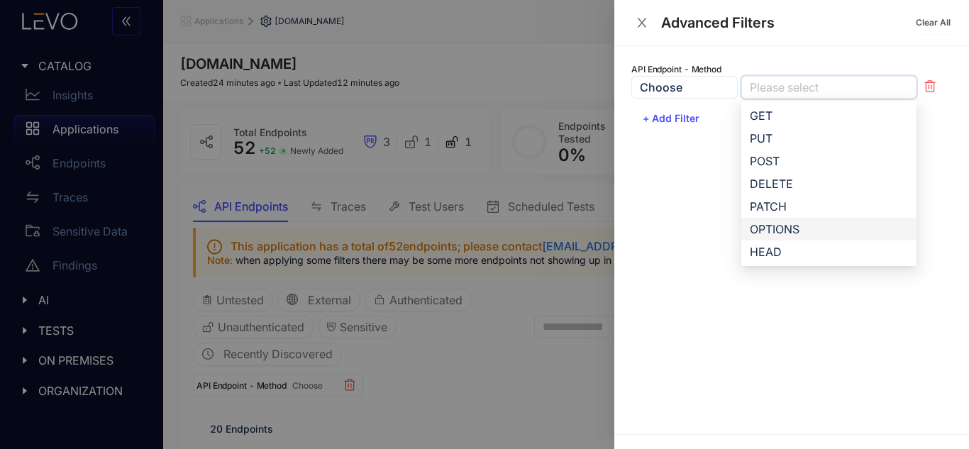
click at [776, 225] on div "OPTIONS" at bounding box center [829, 229] width 158 height 16
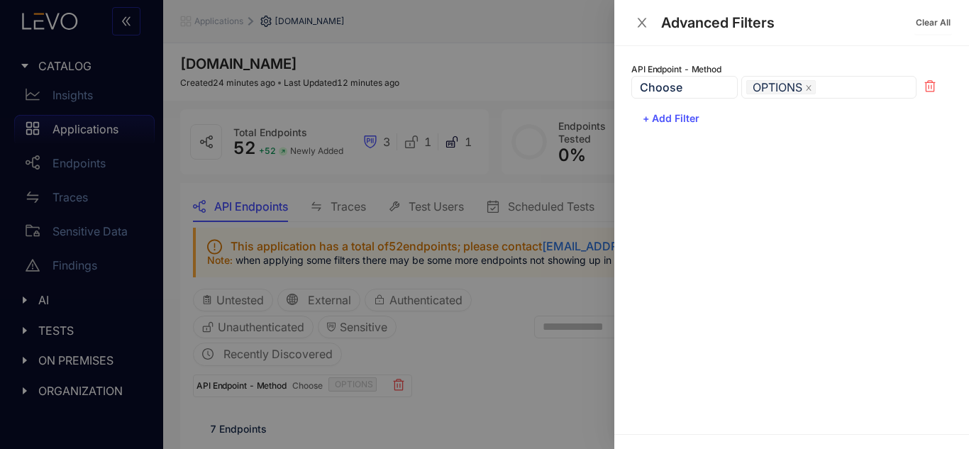
click at [709, 169] on div "API Endpoint - Method Choose OPTIONS PUT POST DELETE GET PUT POST DELETE PATCH …" at bounding box center [791, 240] width 355 height 388
click at [636, 26] on icon "close" at bounding box center [642, 22] width 13 height 13
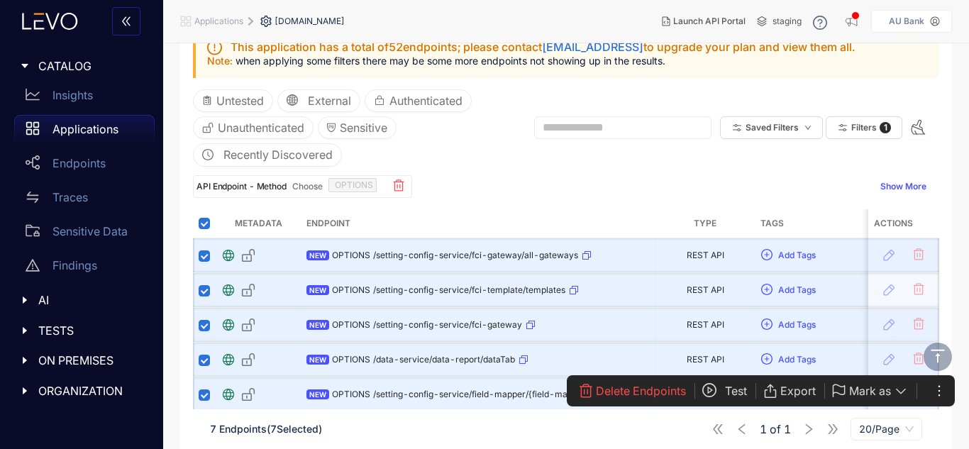
scroll to position [292, 0]
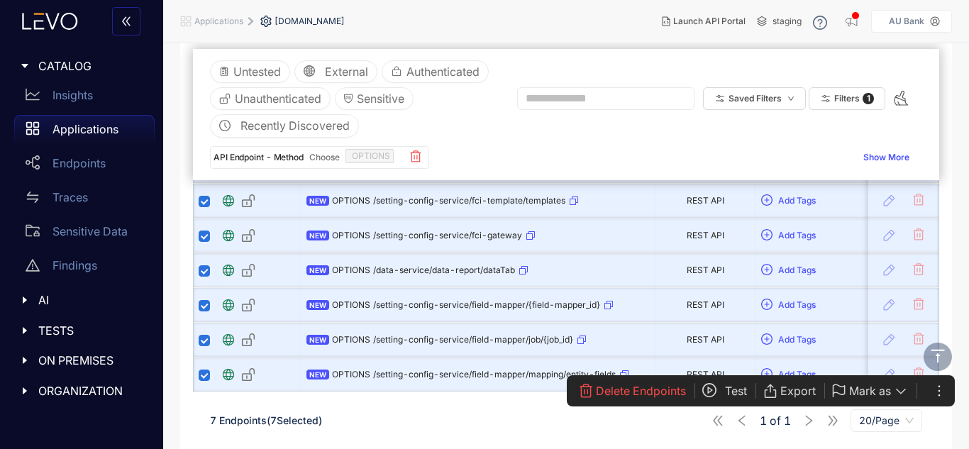
click at [610, 394] on span "Delete Endpoints" at bounding box center [641, 391] width 90 height 13
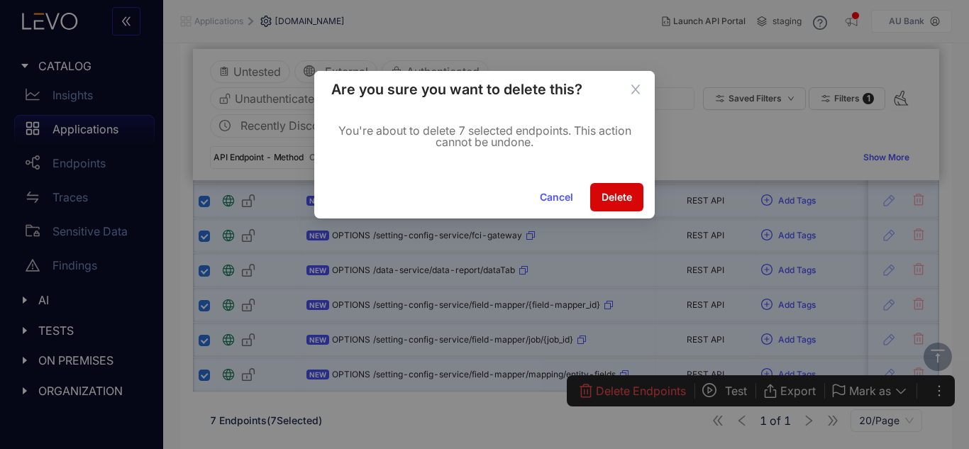
click at [613, 201] on span "Delete" at bounding box center [617, 197] width 31 height 11
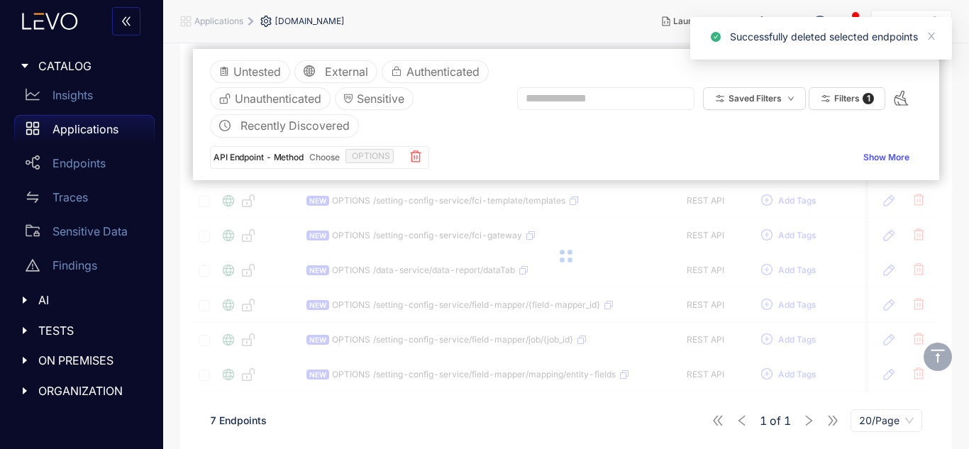
scroll to position [153, 0]
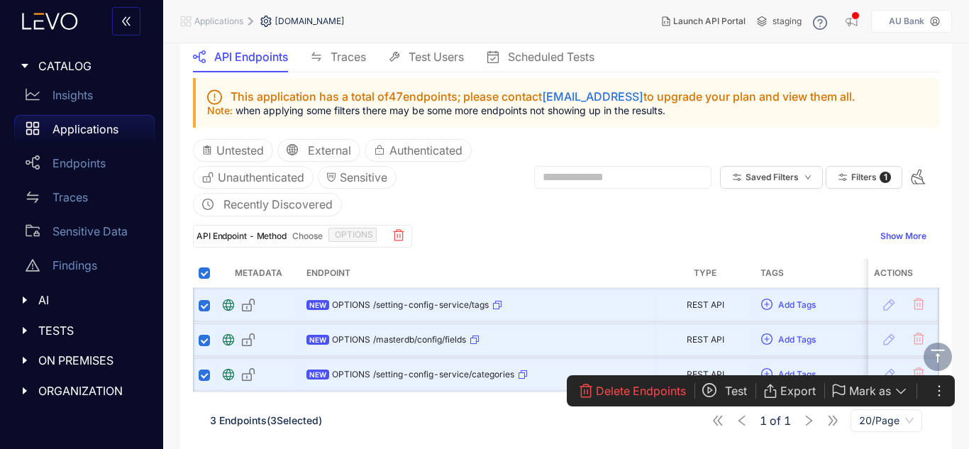
click at [643, 399] on button "Delete Endpoints" at bounding box center [638, 391] width 126 height 23
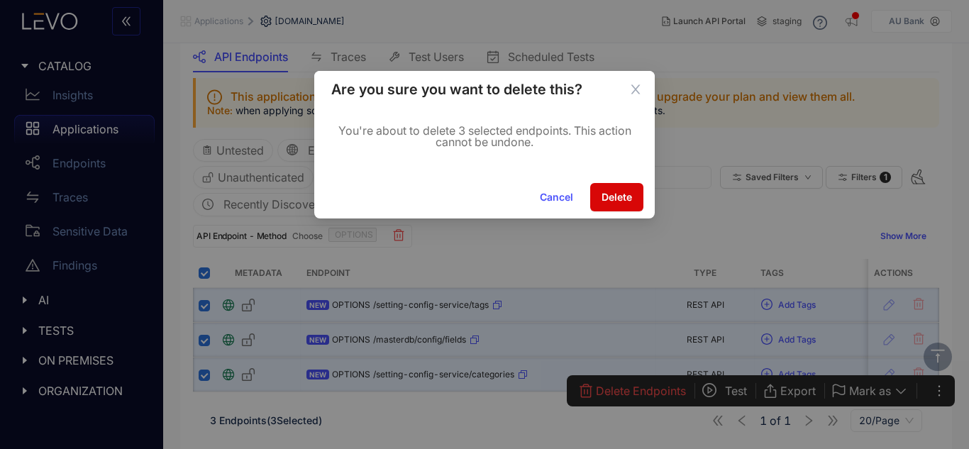
click at [623, 209] on button "Delete" at bounding box center [616, 197] width 53 height 28
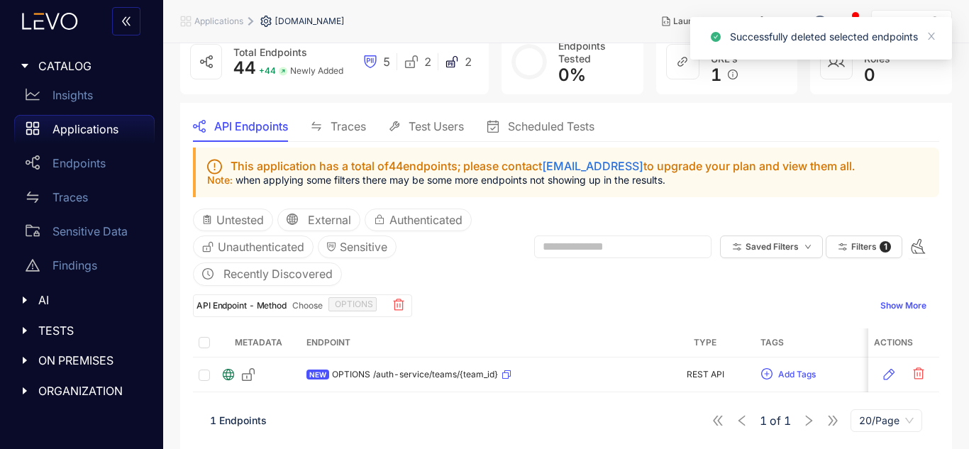
scroll to position [83, 0]
click at [868, 242] on span "Filters" at bounding box center [864, 247] width 26 height 10
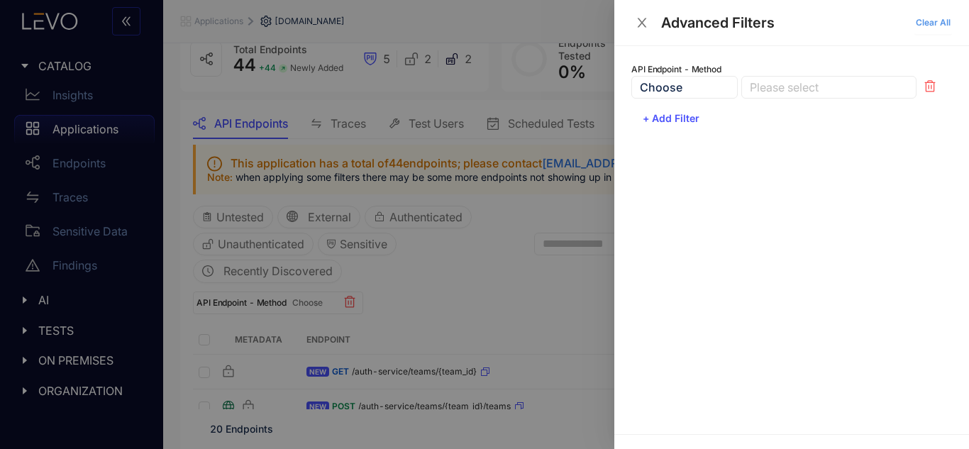
click at [934, 26] on span "Clear All" at bounding box center [933, 23] width 35 height 10
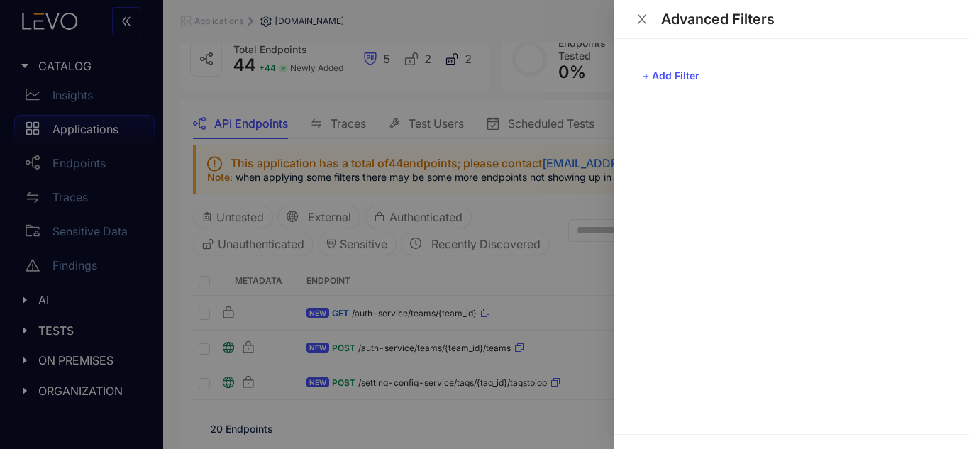
click at [638, 19] on icon "close" at bounding box center [642, 19] width 13 height 13
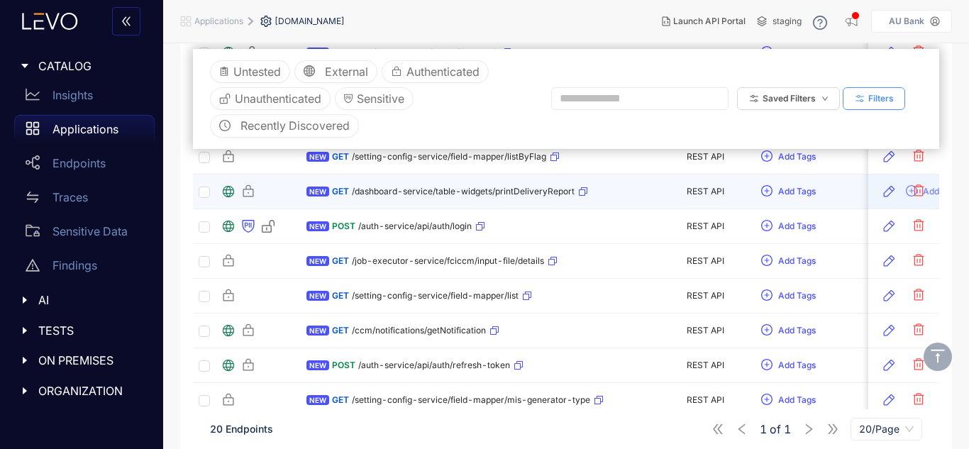
scroll to position [517, 0]
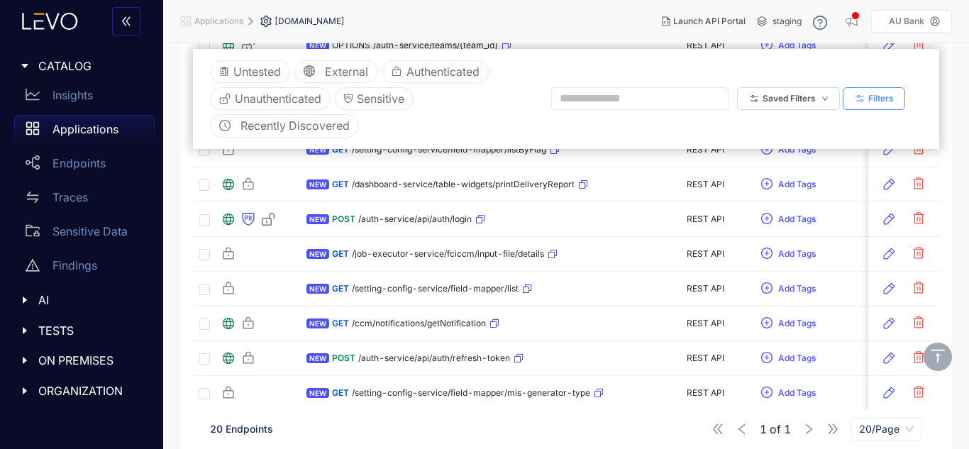
click at [883, 432] on span "20/Page" at bounding box center [886, 429] width 55 height 21
click at [522, 11] on nav "Applications ccm-backend.auuat.bank.in" at bounding box center [415, 22] width 470 height 26
click at [531, 10] on nav "Applications ccm-backend.auuat.bank.in" at bounding box center [415, 22] width 470 height 26
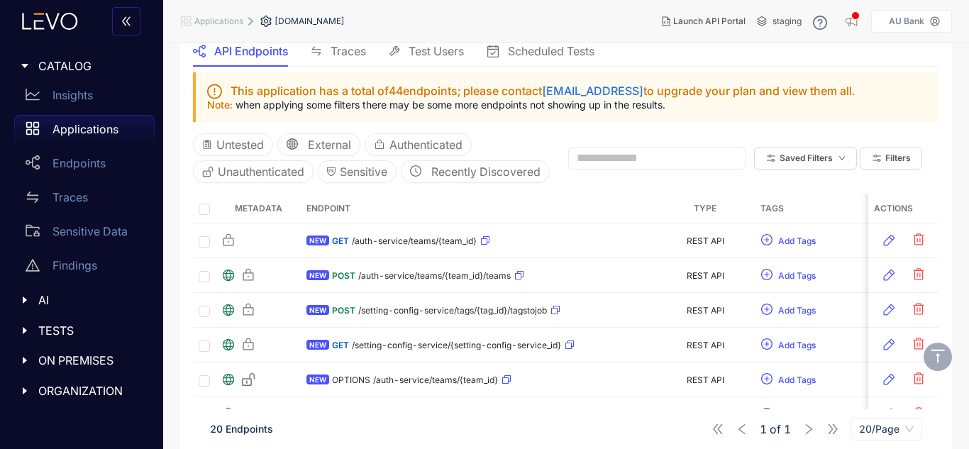
scroll to position [112, 0]
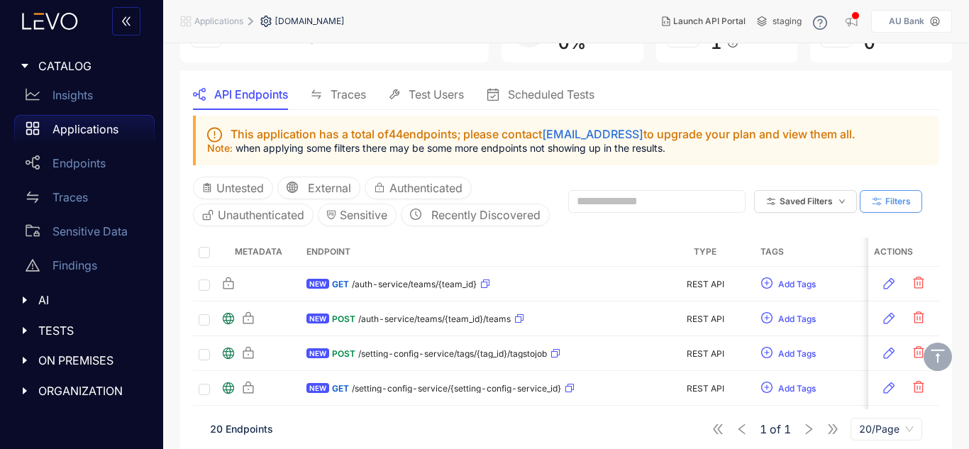
click at [879, 208] on icon "button" at bounding box center [877, 201] width 13 height 13
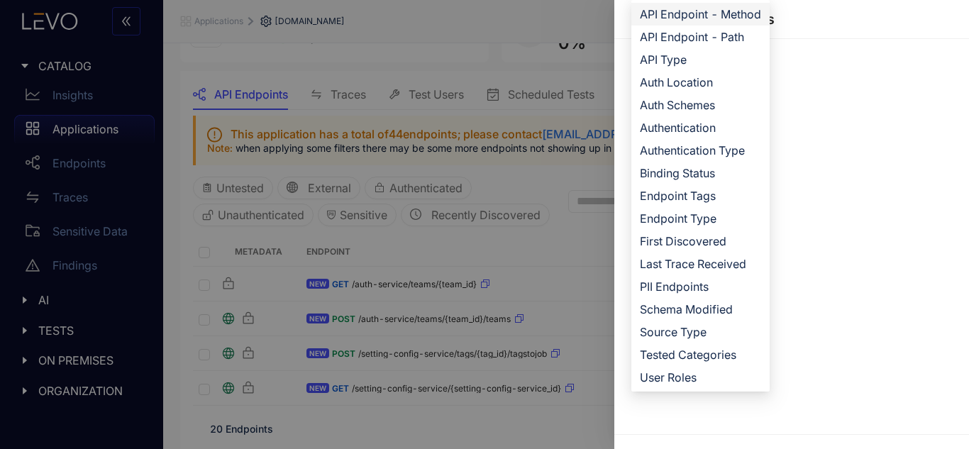
click at [722, 5] on li "API Endpoint - Method" at bounding box center [700, 14] width 138 height 23
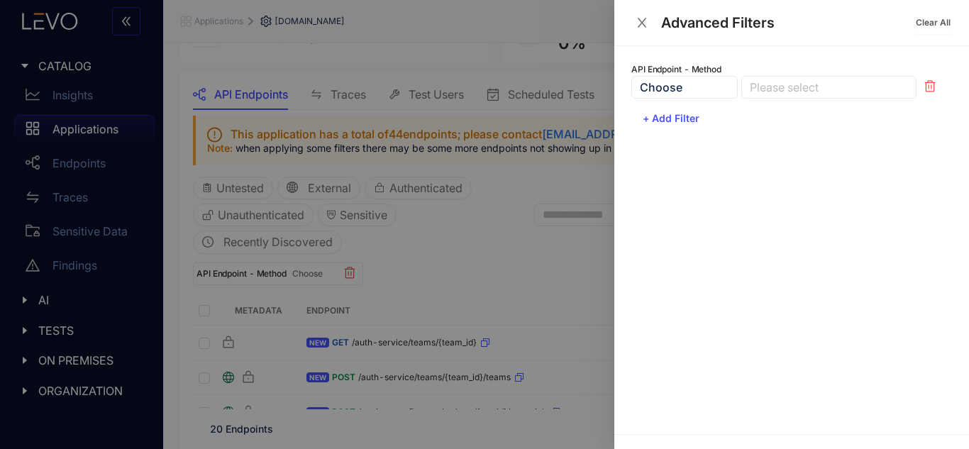
click at [721, 97] on div "Choose" at bounding box center [684, 87] width 106 height 23
click at [704, 92] on div "Choose" at bounding box center [684, 87] width 106 height 23
click at [784, 98] on div "Please select" at bounding box center [828, 87] width 175 height 23
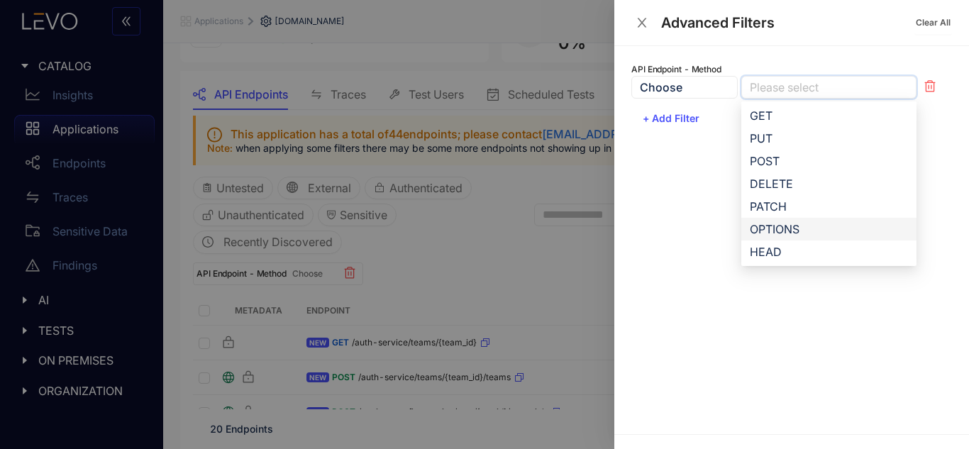
click at [772, 226] on div "OPTIONS" at bounding box center [829, 229] width 158 height 16
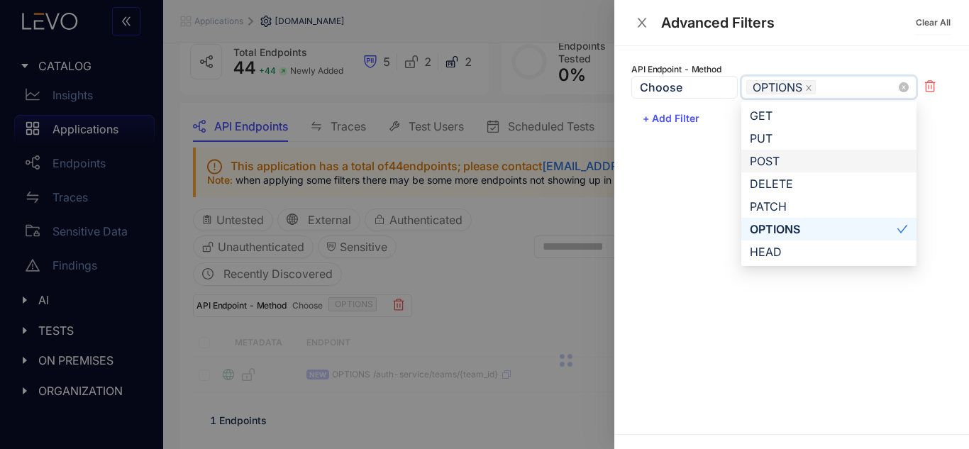
scroll to position [83, 0]
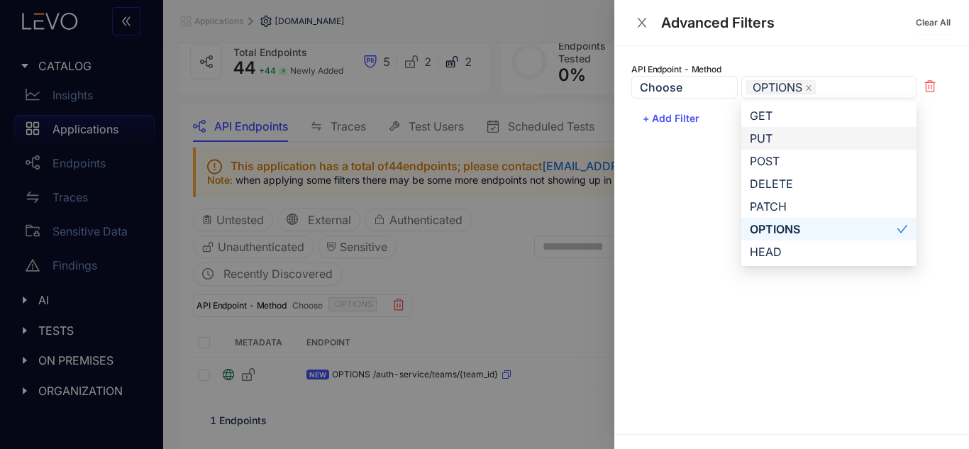
click at [705, 187] on div "API Endpoint - Method Choose OPTIONS GET PUT POST GET PUT POST DELETE PATCH OPT…" at bounding box center [791, 240] width 355 height 388
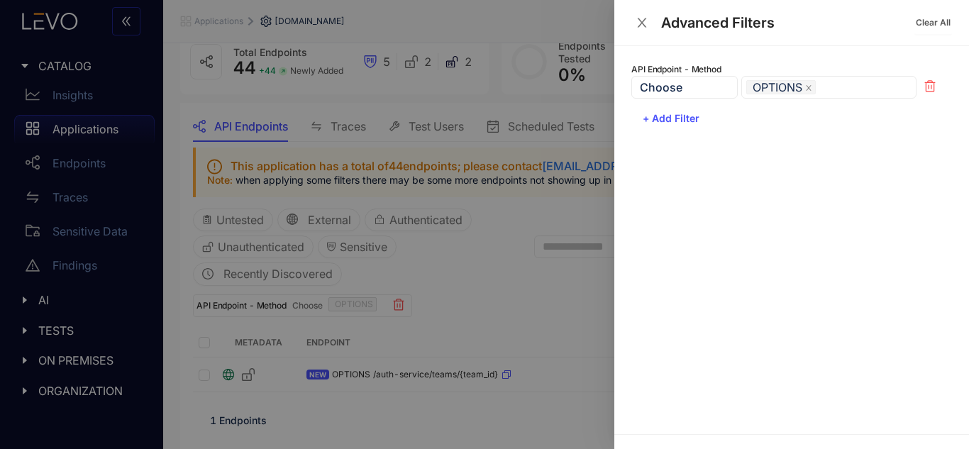
click at [633, 17] on button "Close" at bounding box center [641, 23] width 21 height 15
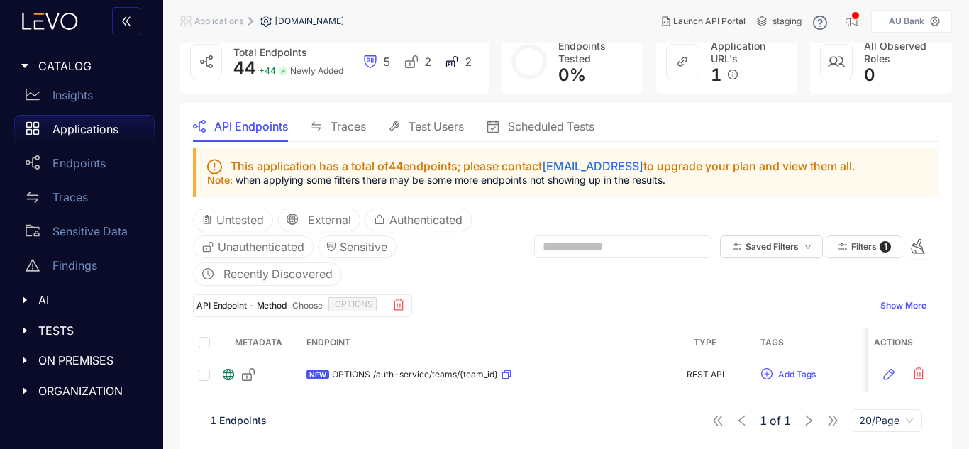
drag, startPoint x: 210, startPoint y: 370, endPoint x: 189, endPoint y: 374, distance: 21.0
click at [189, 374] on section "API Endpoints Traces Test Users Scheduled Tests This application has a total of…" at bounding box center [566, 276] width 772 height 346
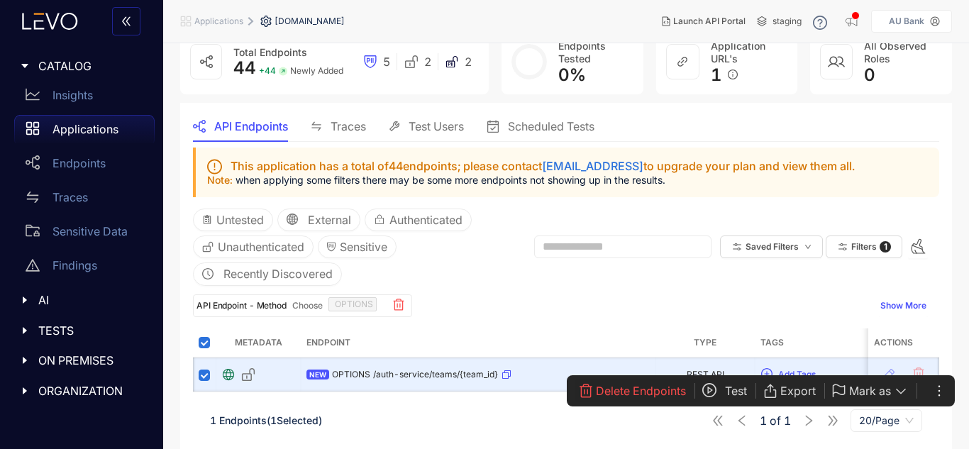
click at [610, 385] on span "Delete Endpoints" at bounding box center [641, 391] width 90 height 13
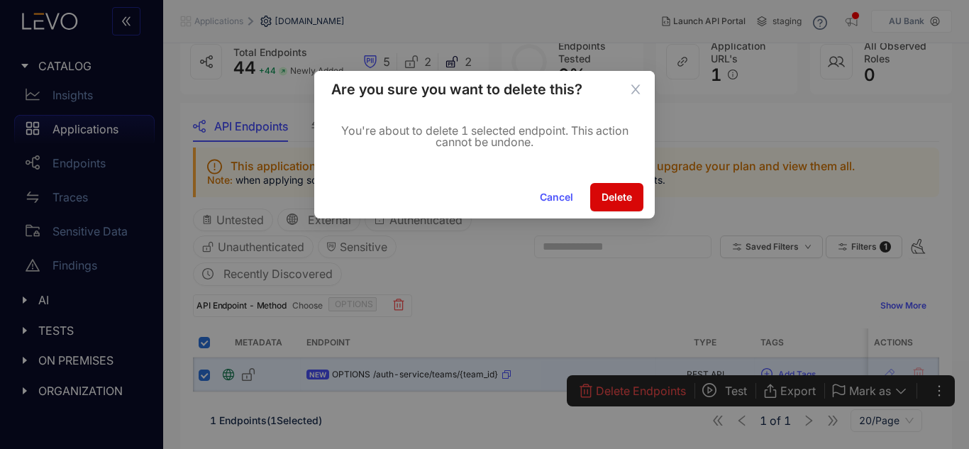
click at [613, 204] on button "Delete" at bounding box center [616, 197] width 53 height 28
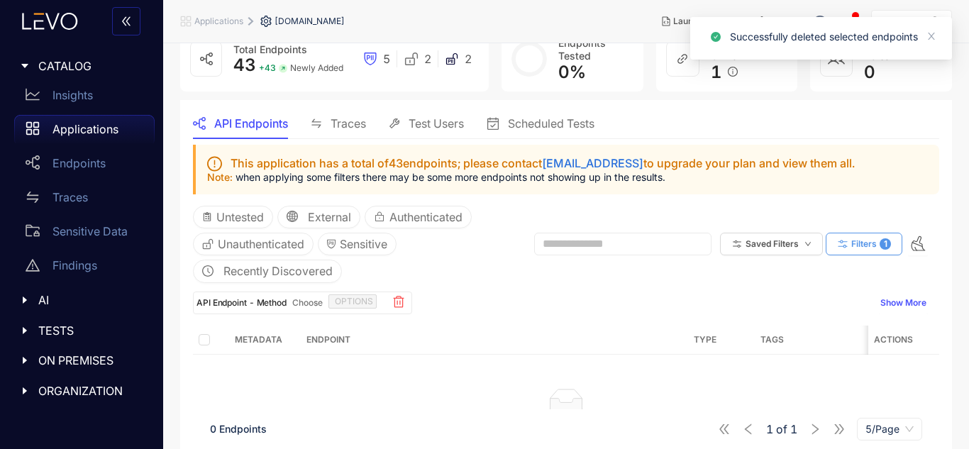
click at [865, 239] on span "Filters" at bounding box center [864, 244] width 26 height 10
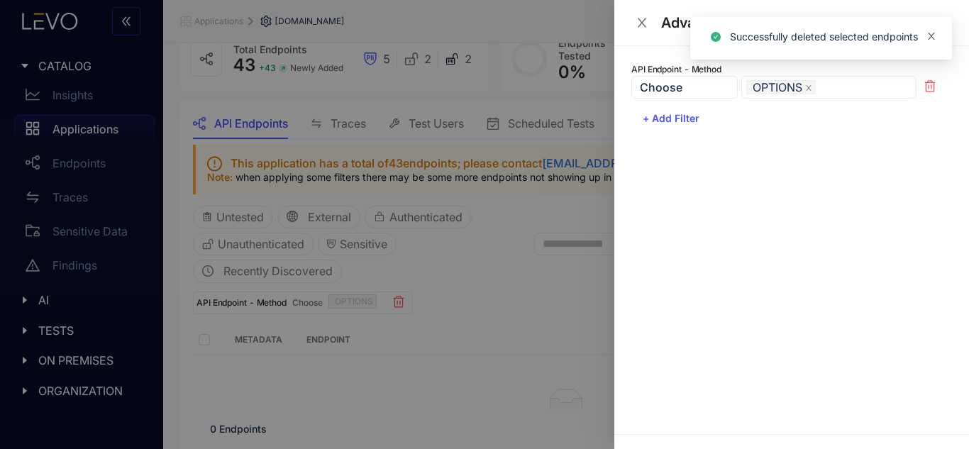
click at [928, 36] on icon "close" at bounding box center [932, 36] width 10 height 10
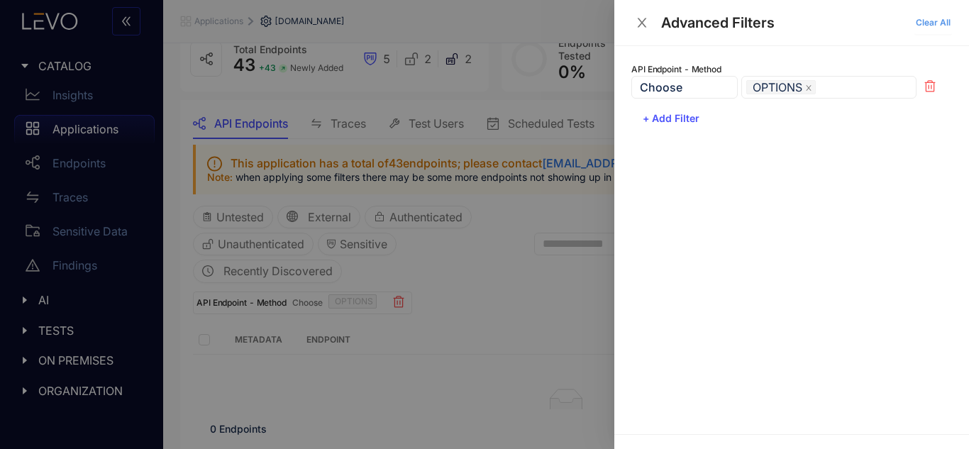
click at [941, 19] on span "Clear All" at bounding box center [933, 23] width 35 height 10
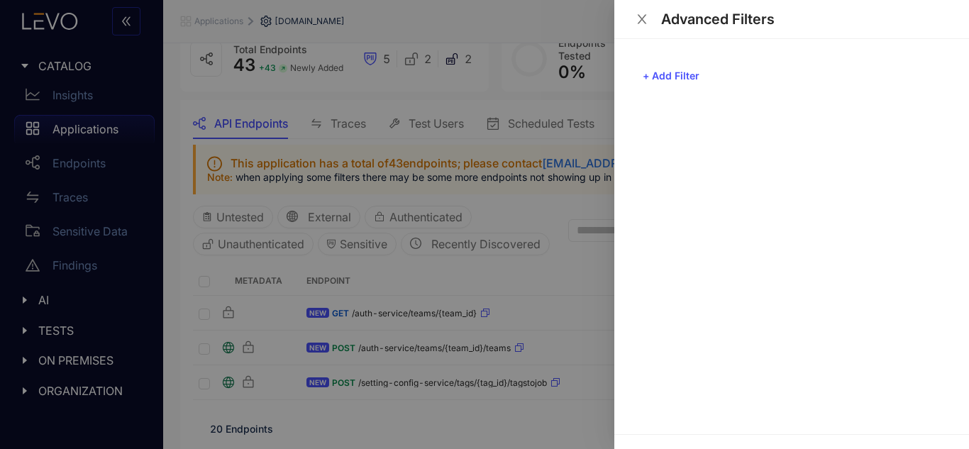
click at [644, 19] on icon "close" at bounding box center [642, 19] width 13 height 13
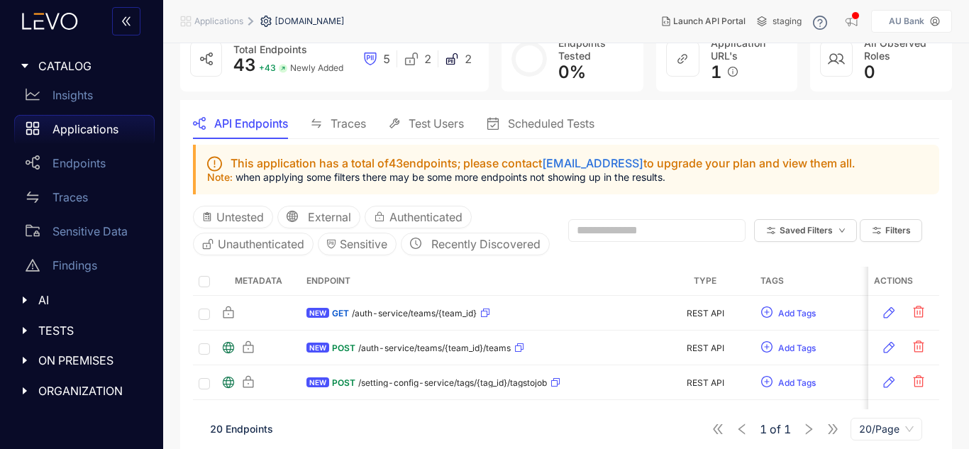
click at [521, 243] on div "Untested External Authenticated Unauthenticated Sensitive Recently Discovered" at bounding box center [372, 231] width 358 height 50
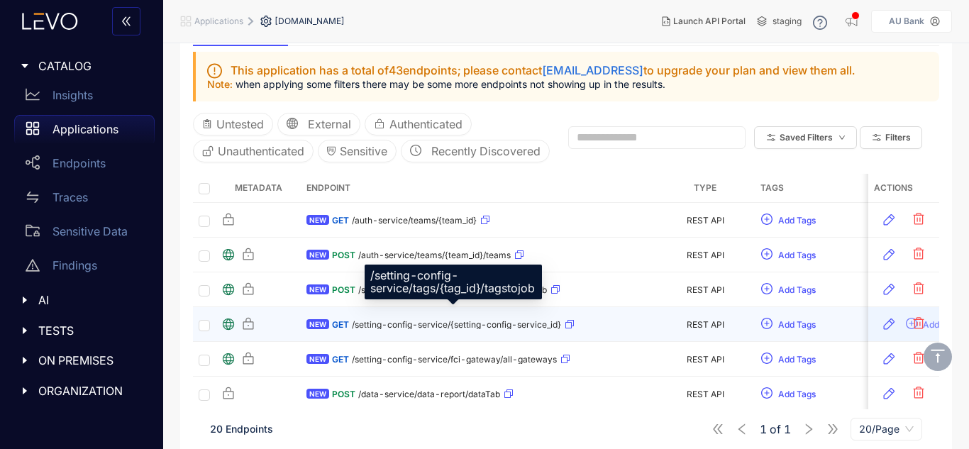
scroll to position [177, 0]
